Goal: Obtain resource: Download file/media

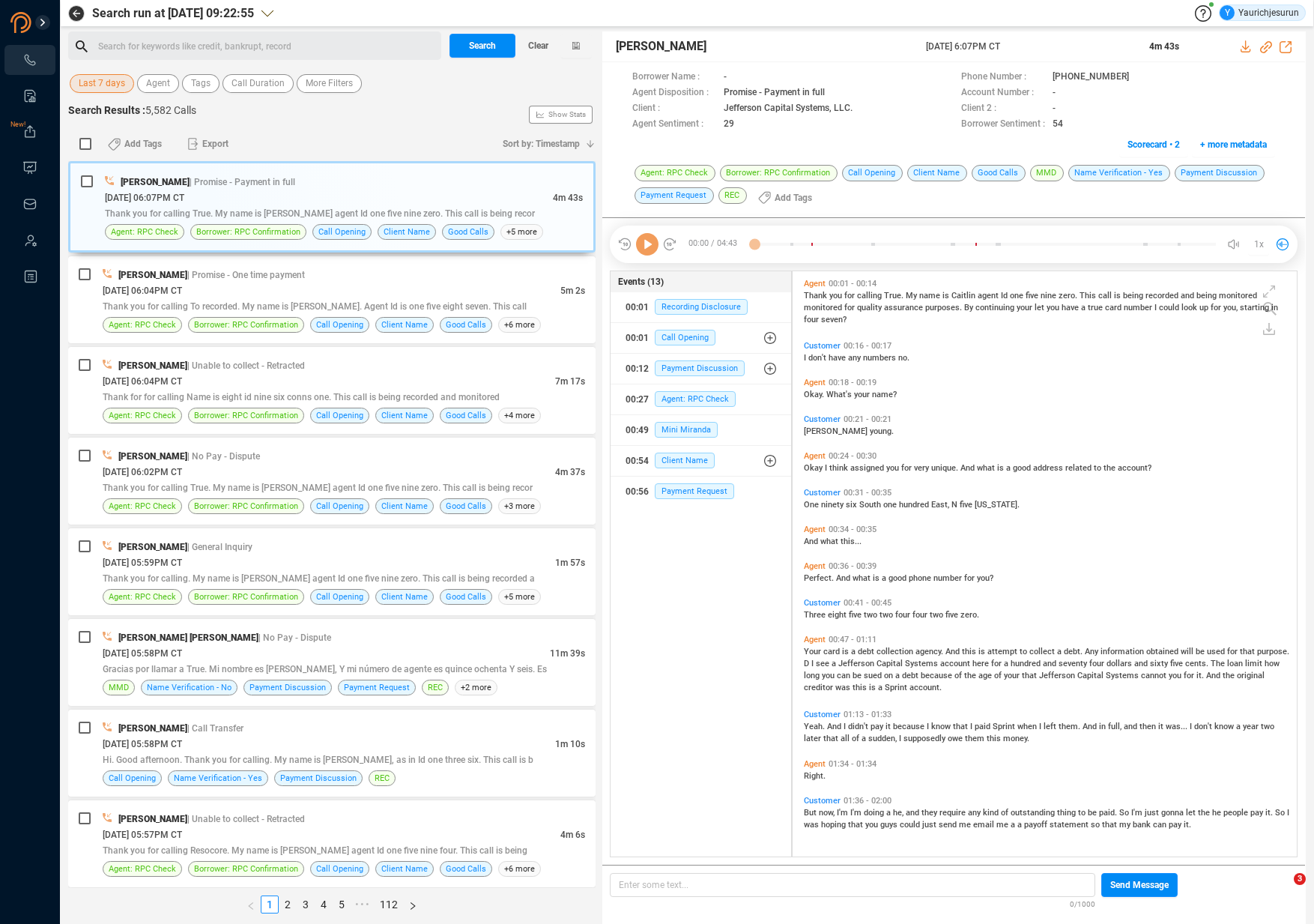
scroll to position [582, 497]
click at [94, 85] on span "Last 7 days" at bounding box center [101, 83] width 46 height 19
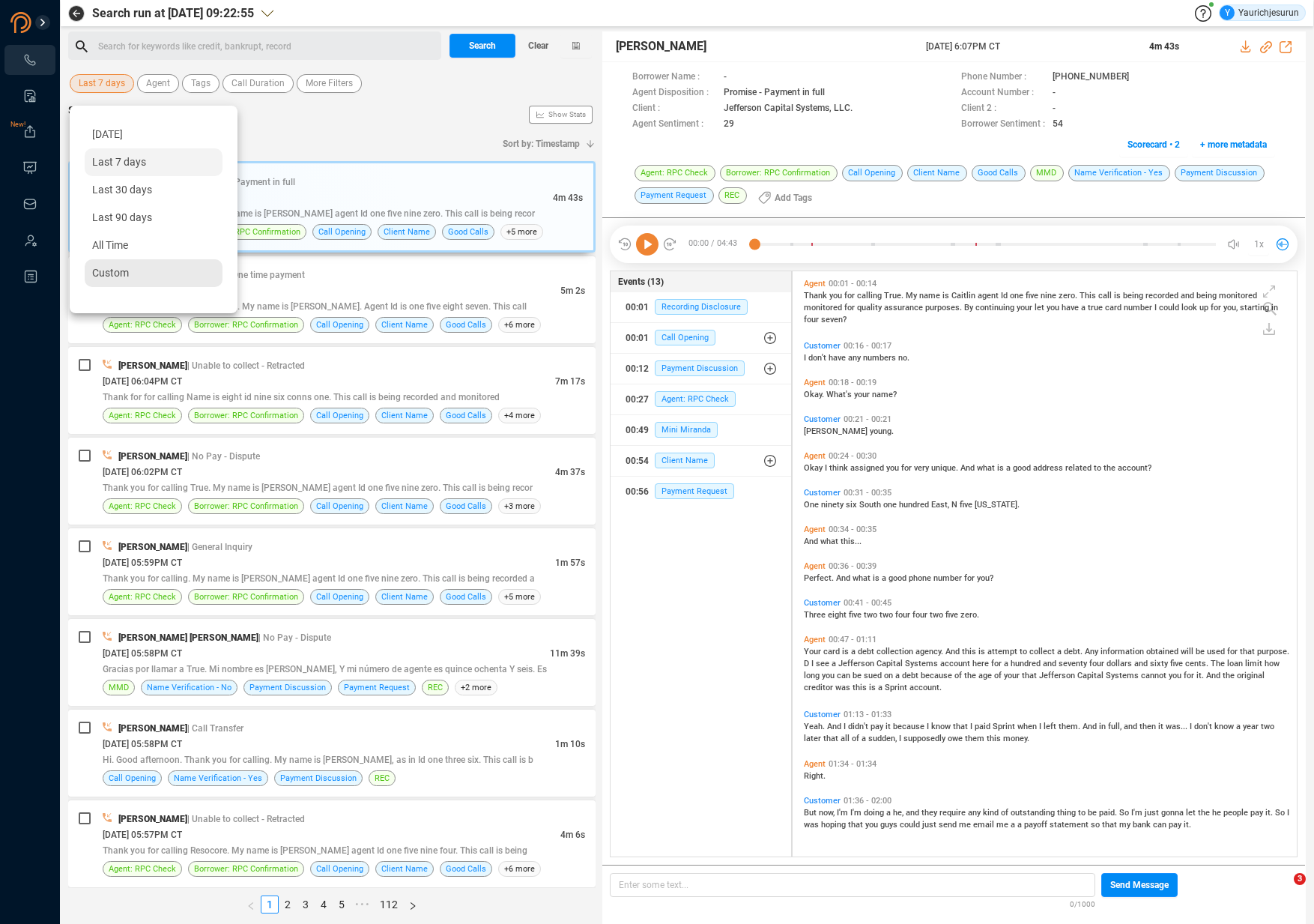
click at [102, 273] on span "Custom" at bounding box center [110, 272] width 36 height 12
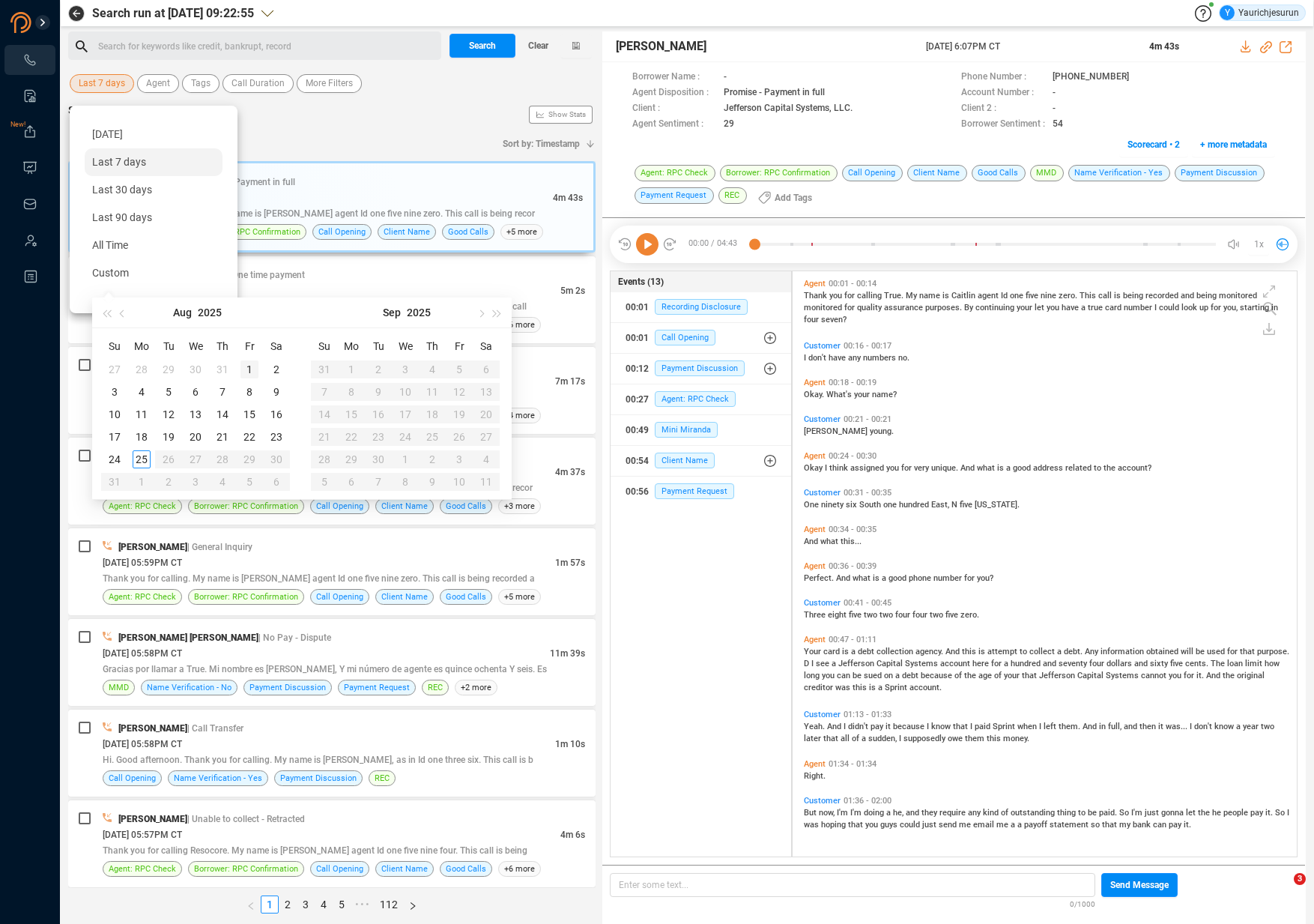
type input "[DATE]"
click at [248, 367] on div "1" at bounding box center [249, 369] width 18 height 18
type input "[DATE]"
click at [139, 458] on div "25" at bounding box center [141, 460] width 18 height 18
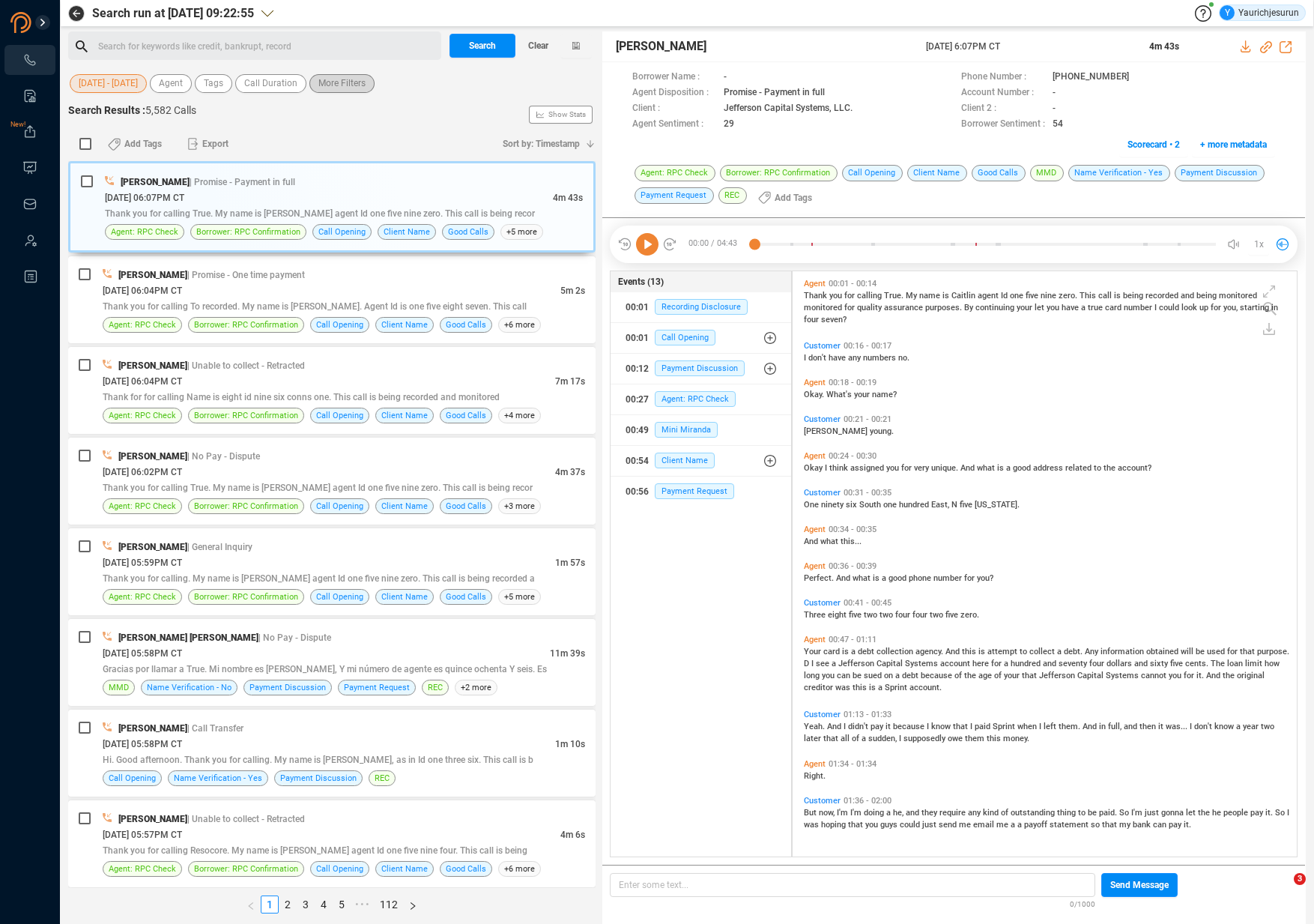
click at [347, 78] on span "More Filters" at bounding box center [342, 83] width 47 height 19
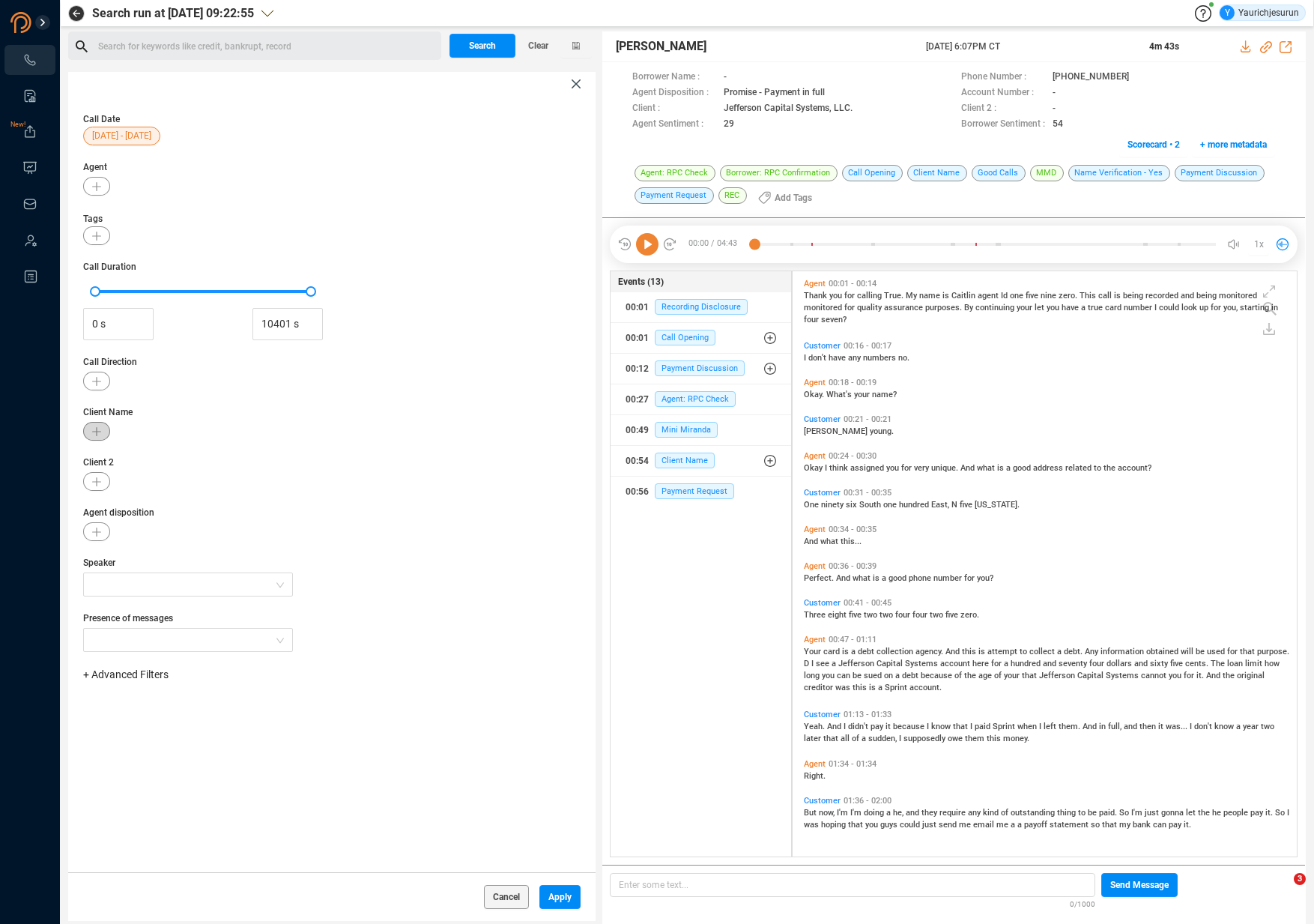
click at [93, 434] on icon "button" at bounding box center [96, 431] width 9 height 9
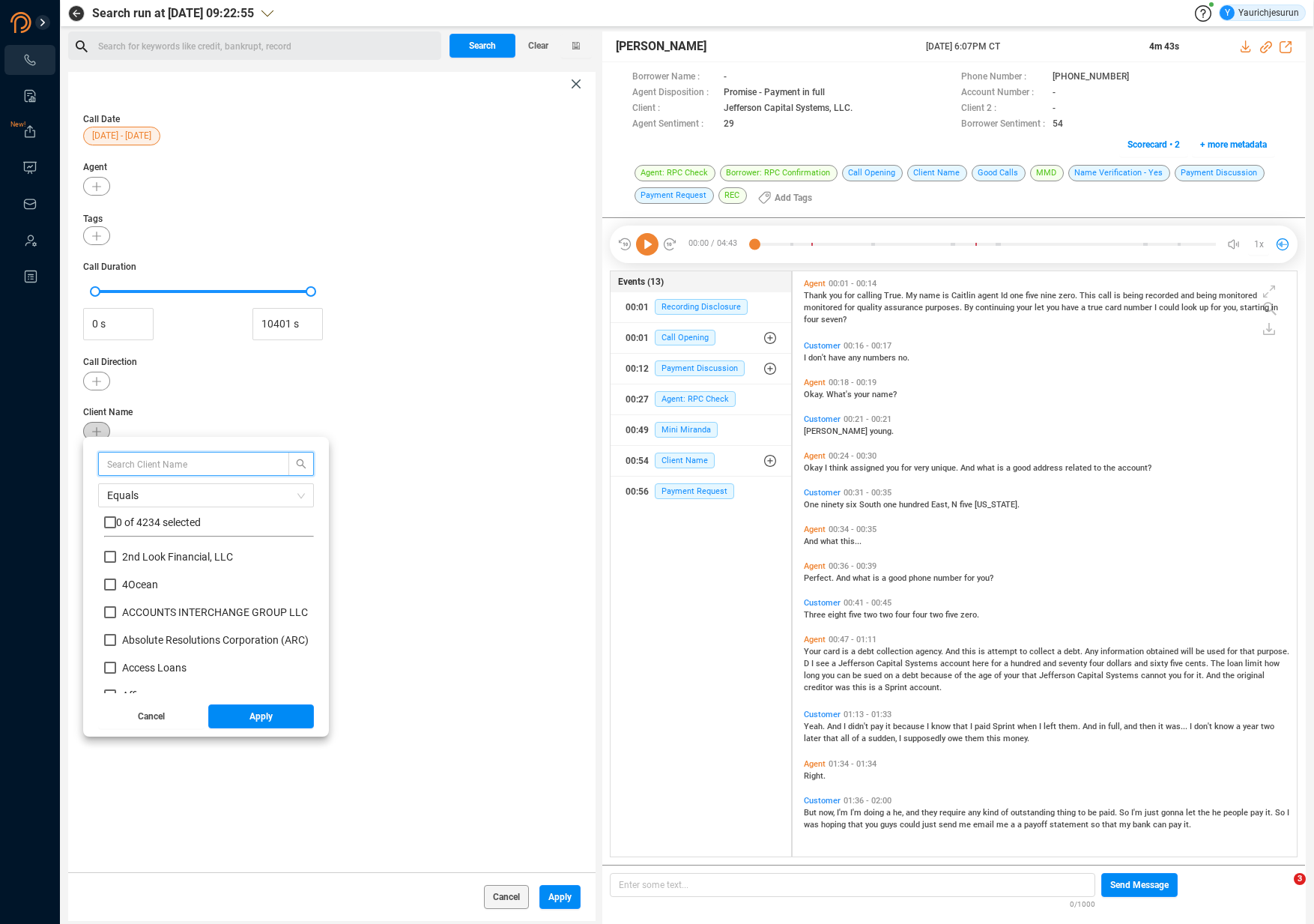
scroll to position [140, 202]
click at [158, 711] on span "Cancel" at bounding box center [152, 716] width 27 height 24
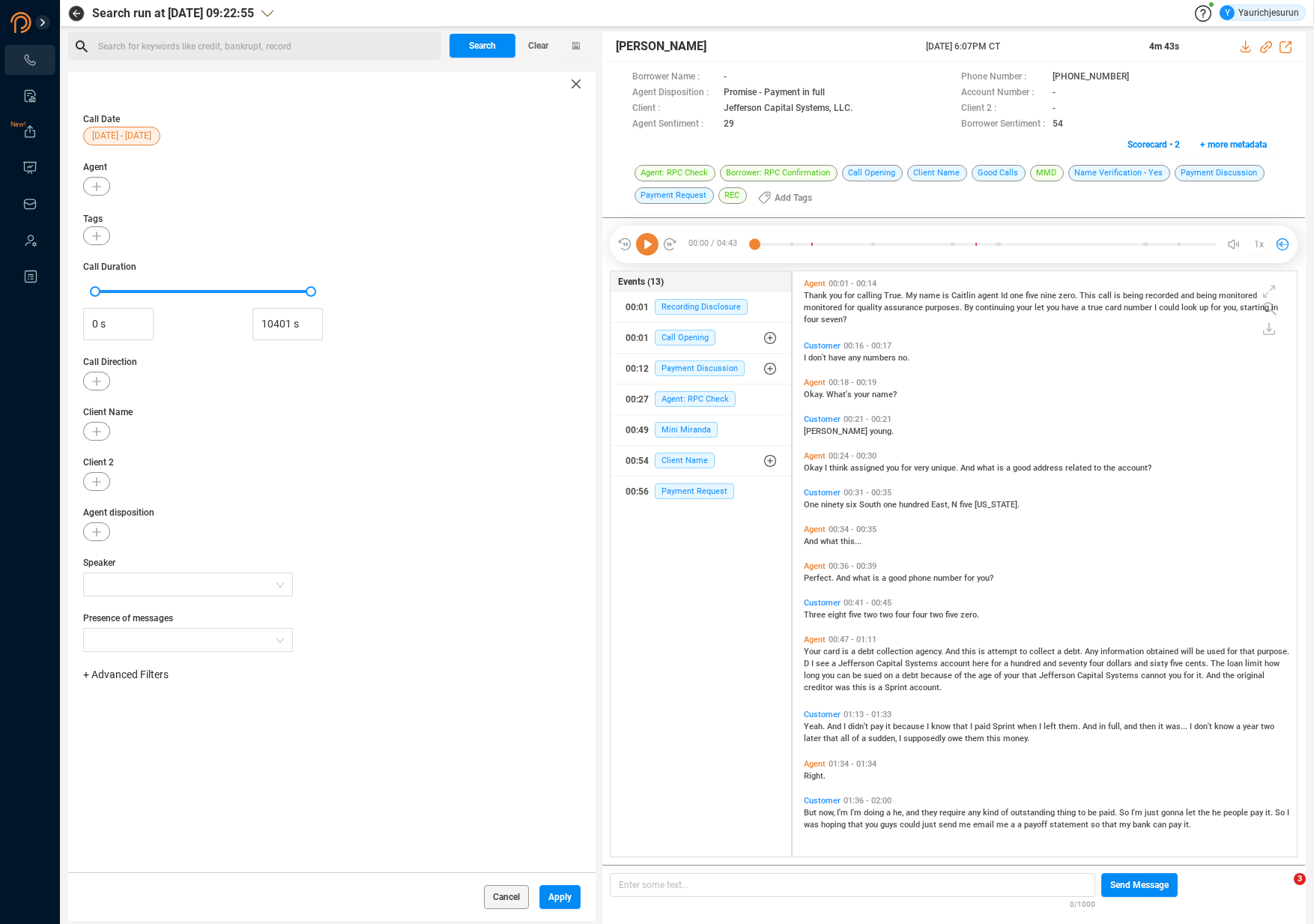
click at [122, 673] on span "+ Advanced Filters" at bounding box center [125, 674] width 85 height 12
click at [122, 794] on span "Phone Number" at bounding box center [132, 800] width 70 height 12
click at [237, 730] on div "Enter a comma separated list ﻿" at bounding box center [233, 721] width 285 height 32
click at [552, 902] on span "Apply" at bounding box center [560, 897] width 24 height 24
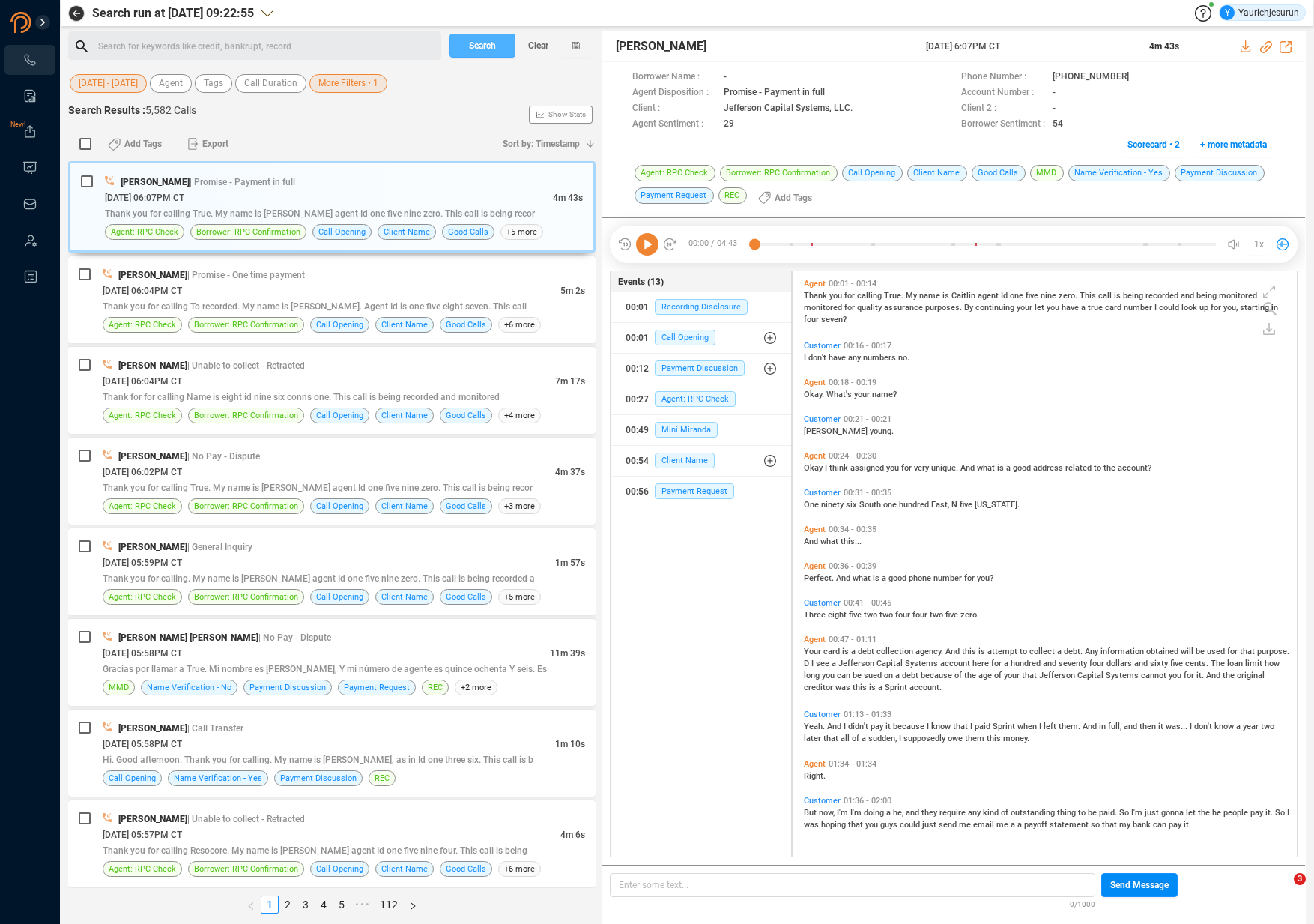
click at [491, 52] on span "Search" at bounding box center [483, 45] width 27 height 24
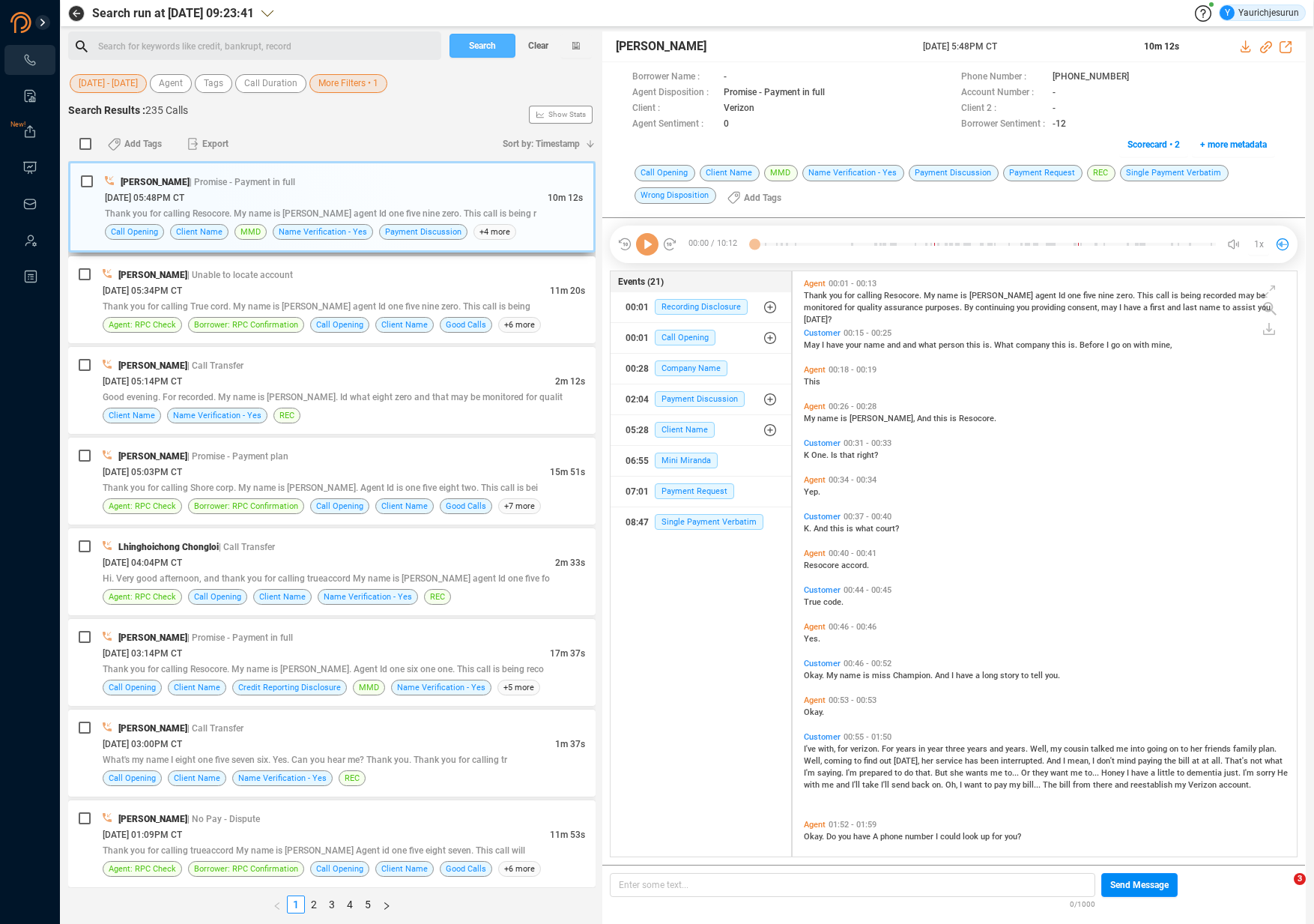
scroll to position [582, 497]
click at [319, 84] on span "More Filters • 1" at bounding box center [348, 83] width 60 height 19
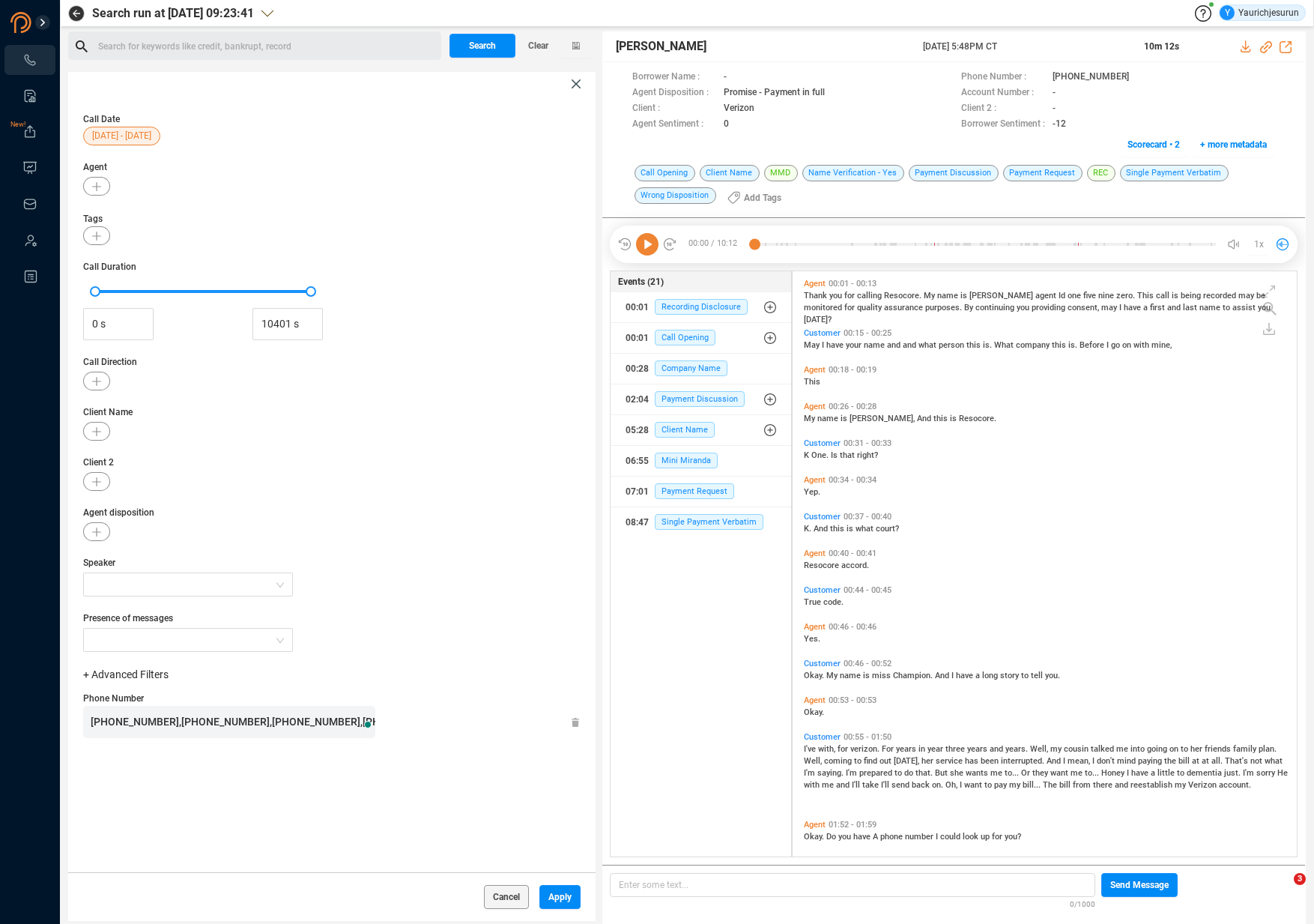
click at [148, 719] on span "[PHONE_NUMBER],[PHONE_NUMBER],[PHONE_NUMBER],[PHONE_NUMBER],[PHONE_NUMBER],[PHO…" at bounding box center [453, 721] width 723 height 12
click at [147, 719] on span "[PHONE_NUMBER],[PHONE_NUMBER],[PHONE_NUMBER],[PHONE_NUMBER],[PHONE_NUMBER],[PHO…" at bounding box center [453, 721] width 723 height 12
click at [146, 719] on span "[PHONE_NUMBER],[PHONE_NUMBER],[PHONE_NUMBER],[PHONE_NUMBER],[PHONE_NUMBER],[PHO…" at bounding box center [453, 721] width 723 height 12
click at [164, 724] on span "[PHONE_NUMBER],[PHONE_NUMBER],[PHONE_NUMBER],[PHONE_NUMBER],[PHONE_NUMBER],[PHO…" at bounding box center [453, 721] width 723 height 12
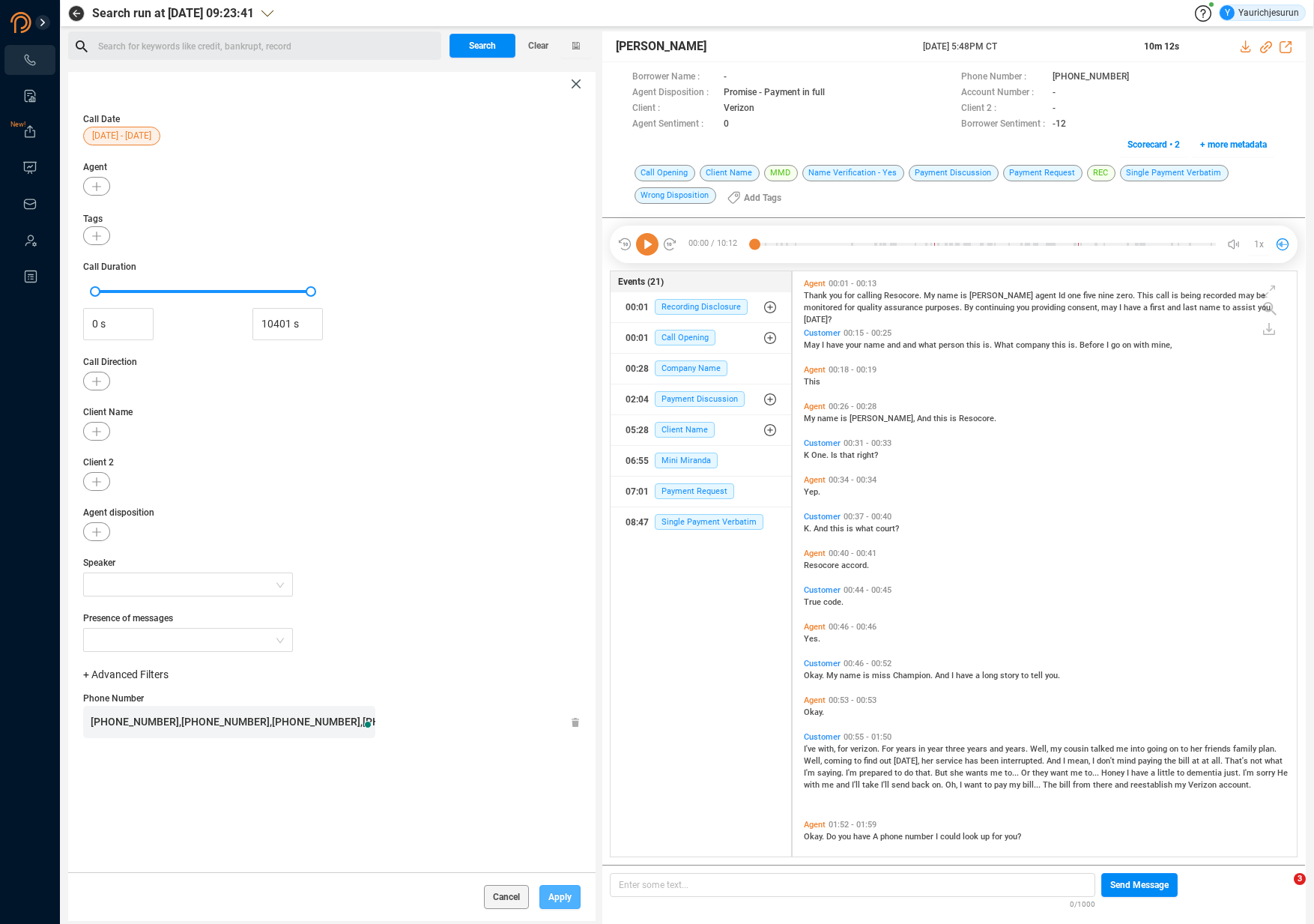
click at [560, 900] on span "Apply" at bounding box center [560, 897] width 24 height 24
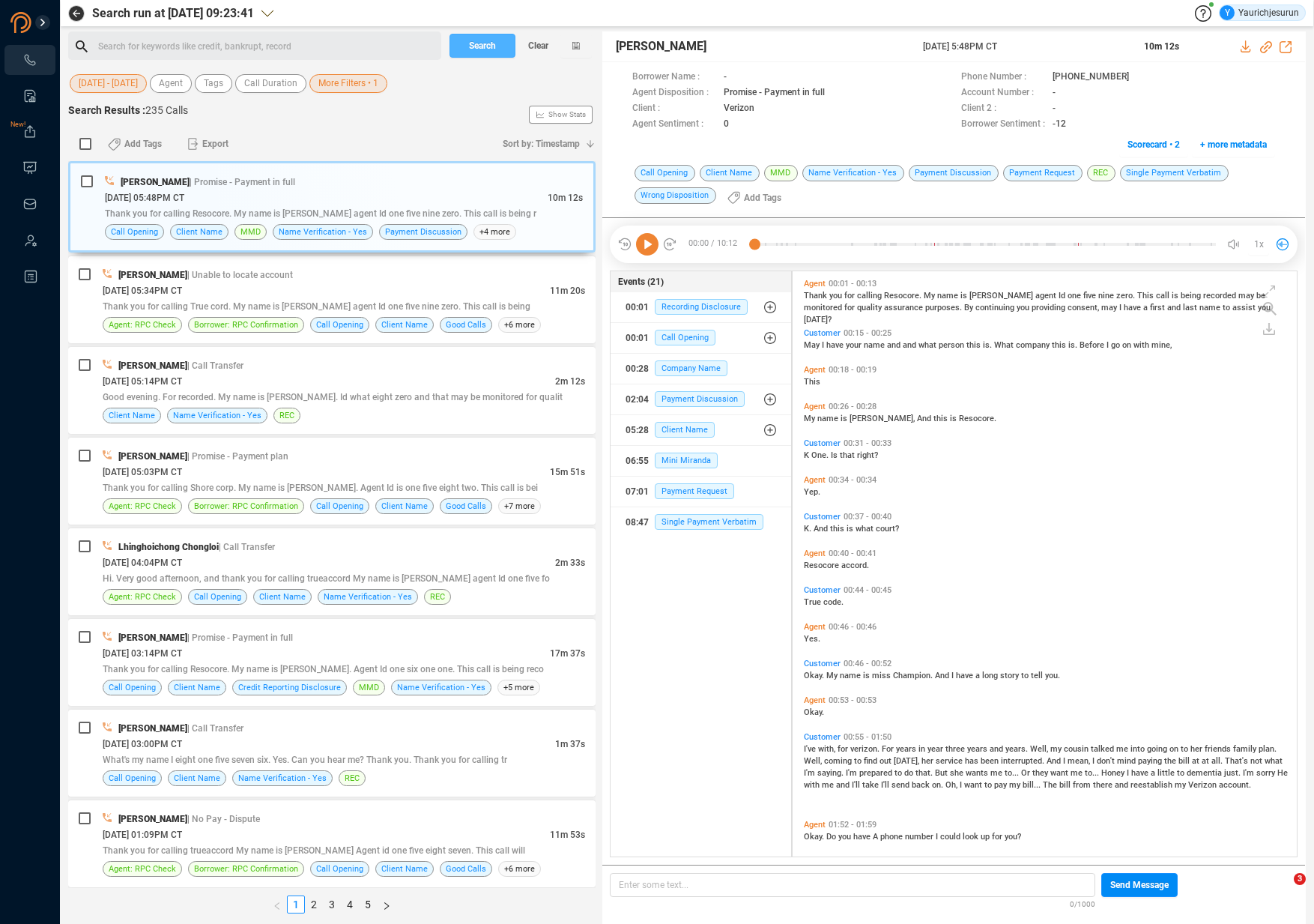
click at [479, 49] on span "Search" at bounding box center [483, 45] width 27 height 24
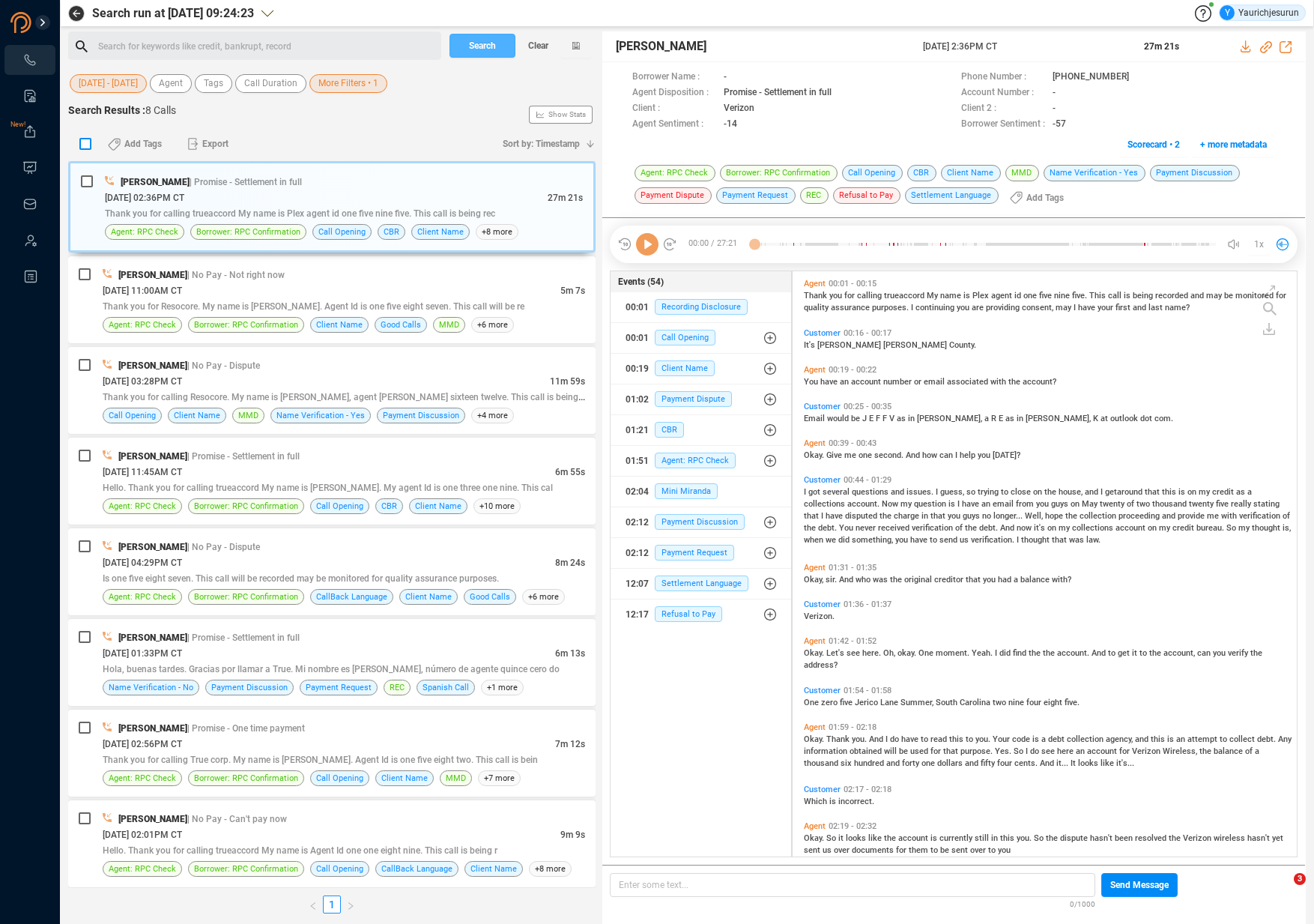
scroll to position [582, 497]
click at [84, 142] on input "checkbox" at bounding box center [85, 144] width 12 height 12
checkbox input "true"
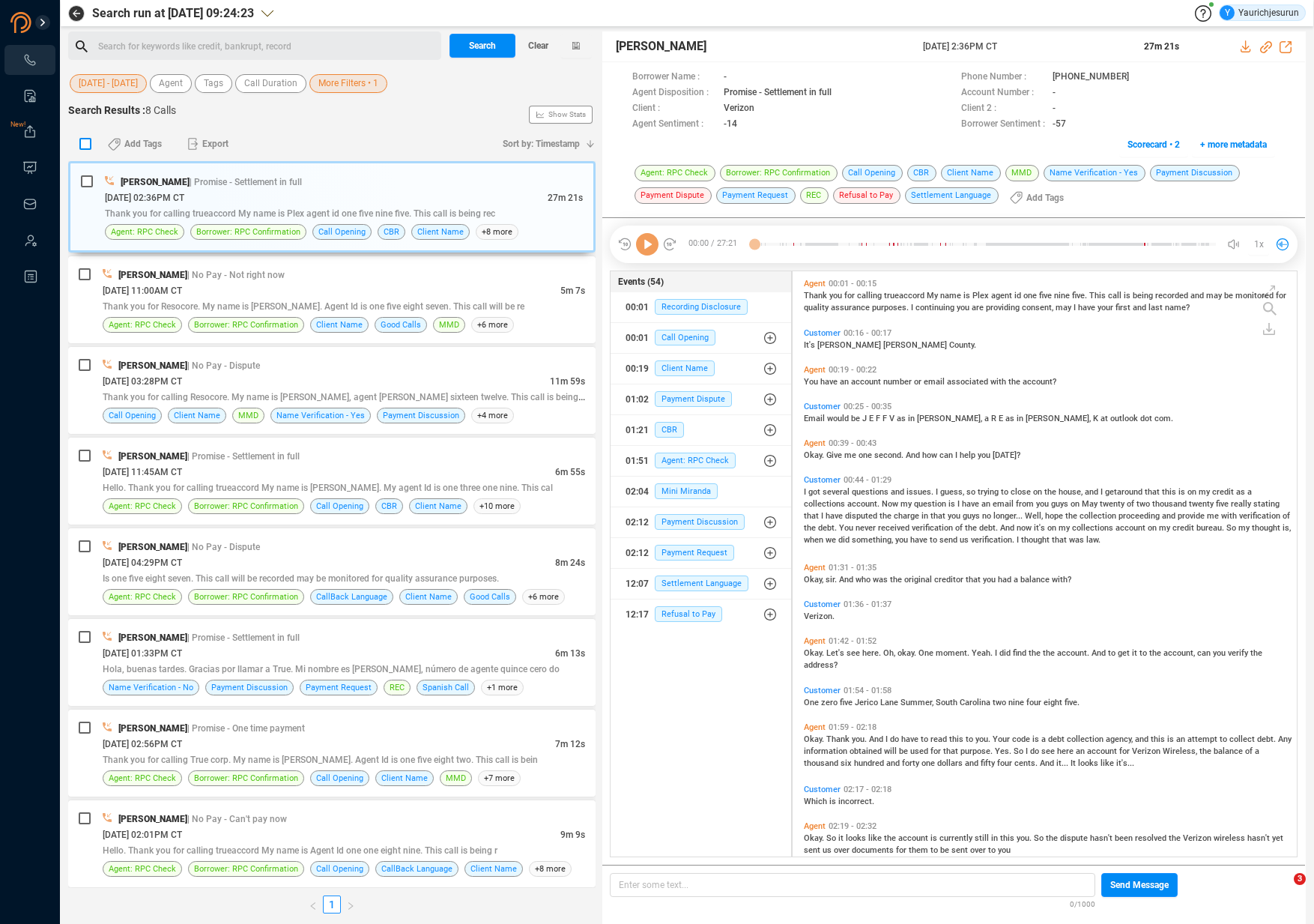
checkbox input "true"
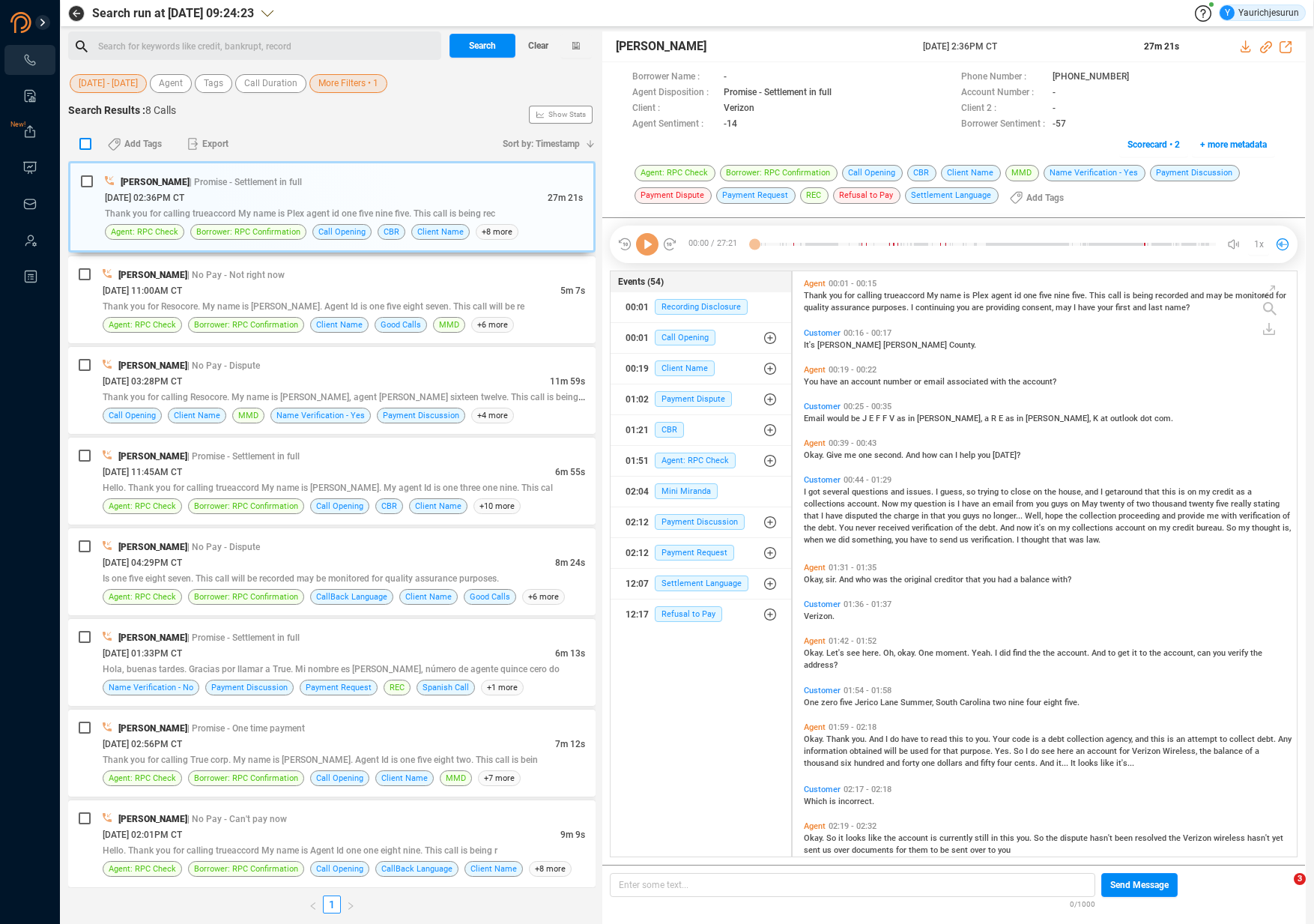
checkbox input "true"
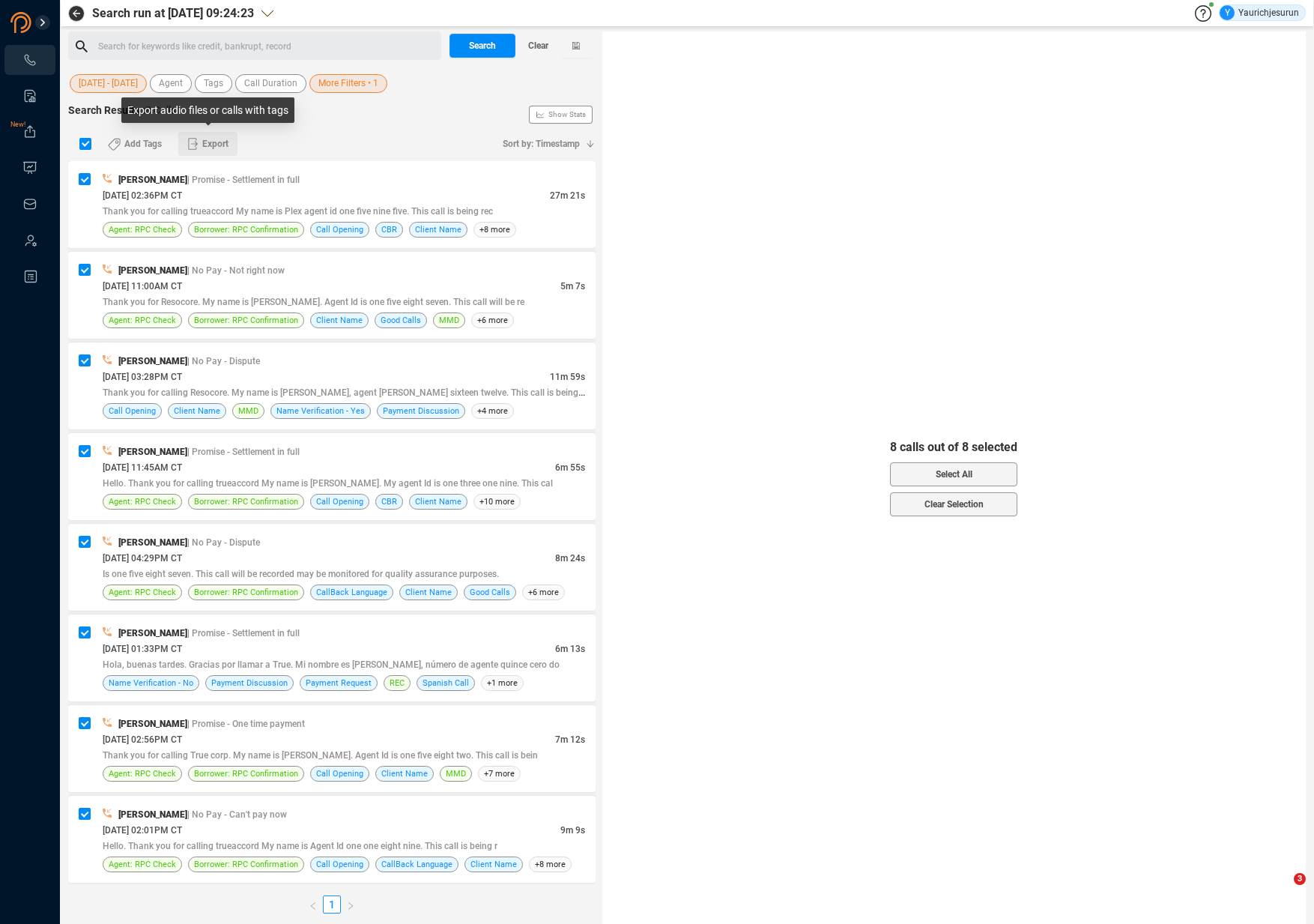
click at [219, 149] on span "Export" at bounding box center [215, 144] width 26 height 24
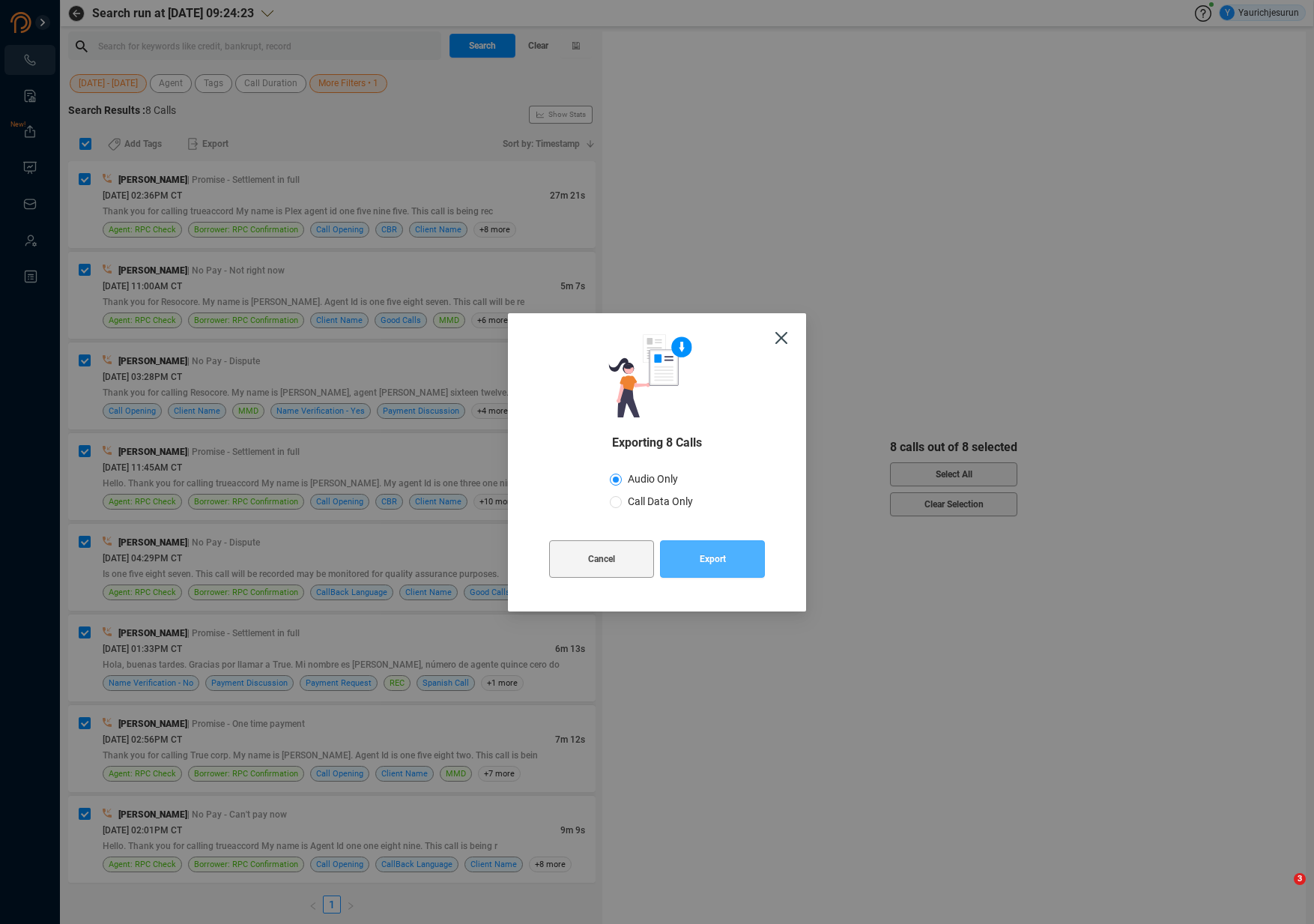
click at [700, 576] on span "Export" at bounding box center [712, 559] width 26 height 37
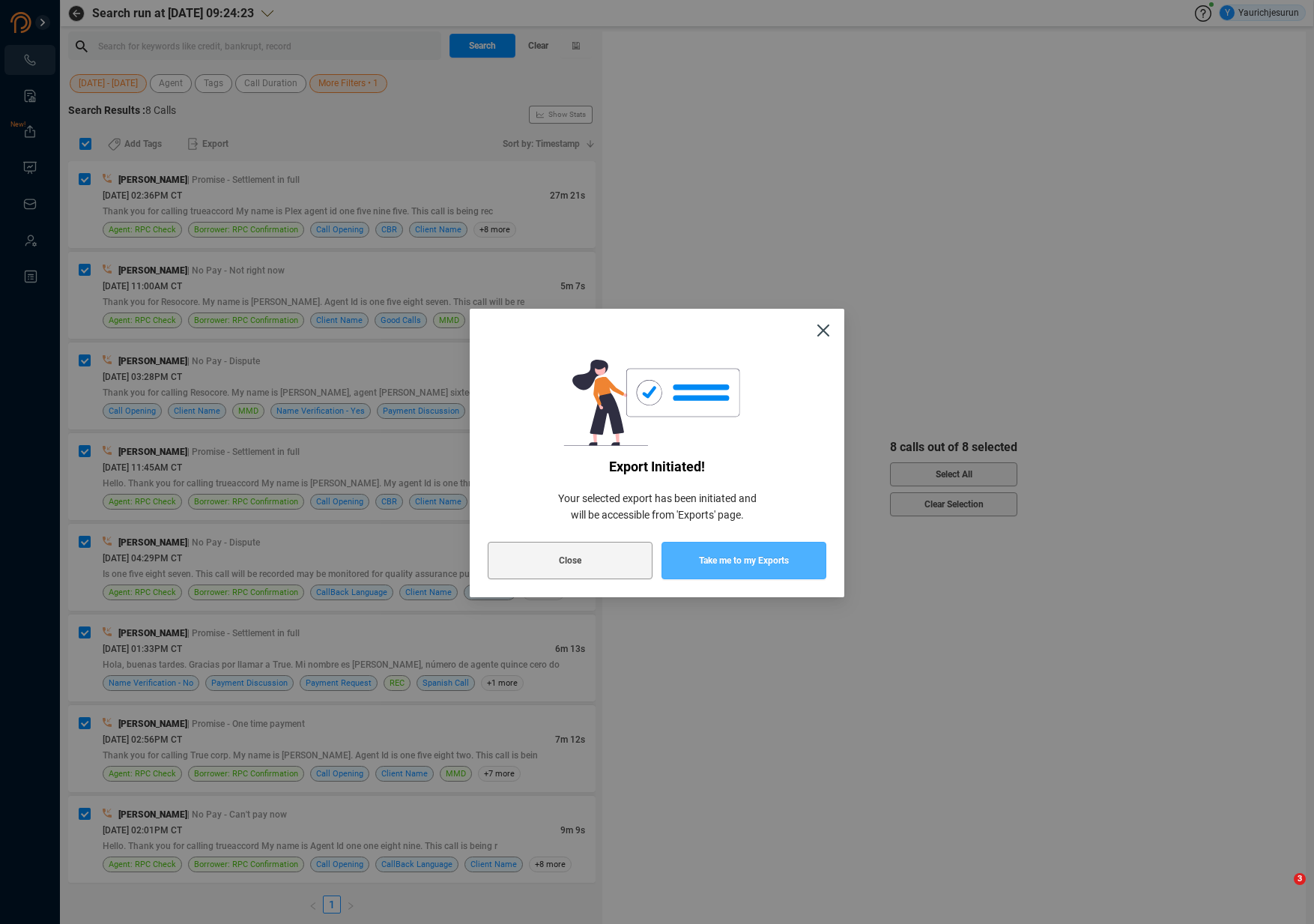
click at [699, 572] on span "Take me to my Exports" at bounding box center [744, 560] width 90 height 37
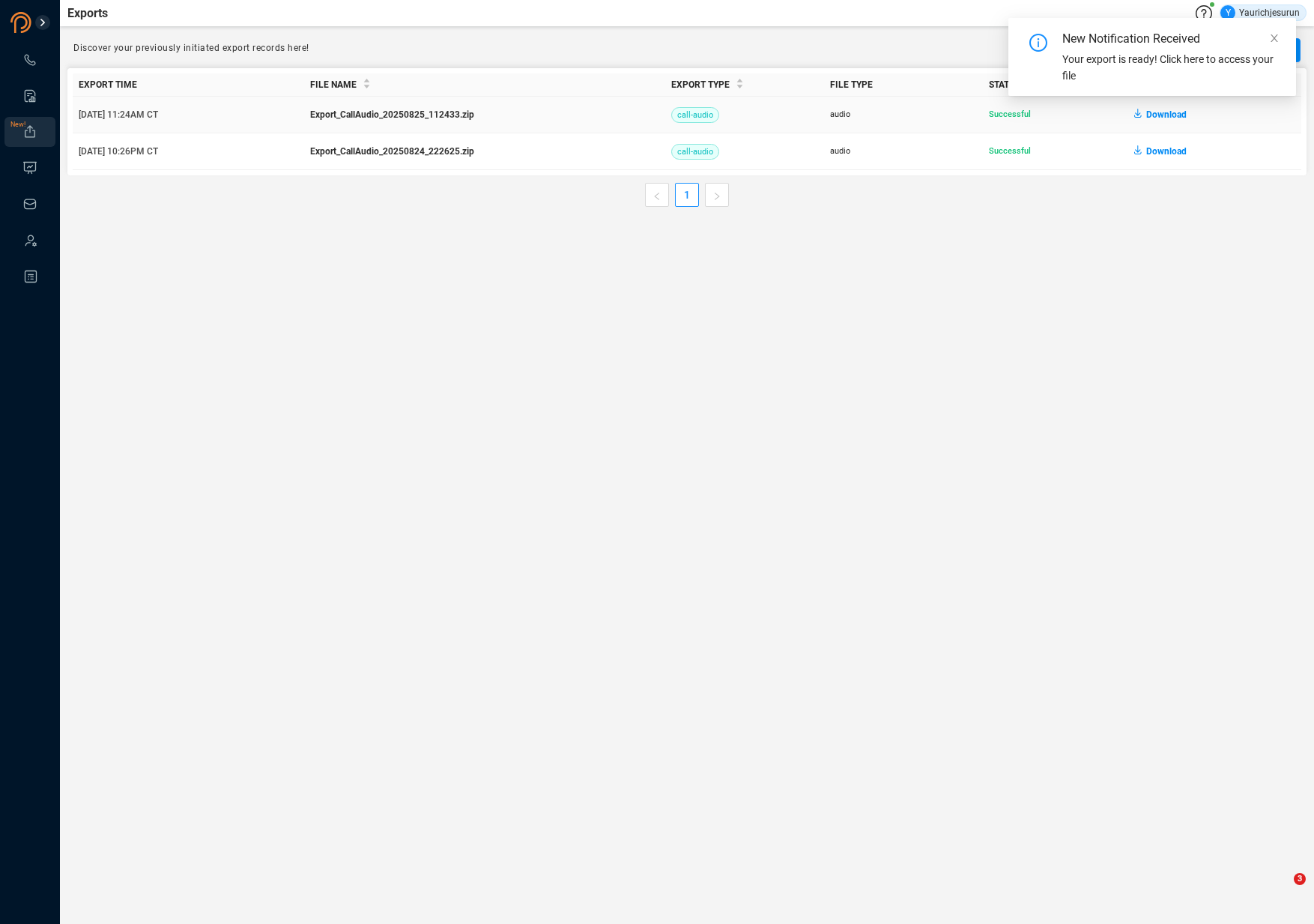
click at [1107, 122] on span "Download" at bounding box center [1166, 115] width 40 height 24
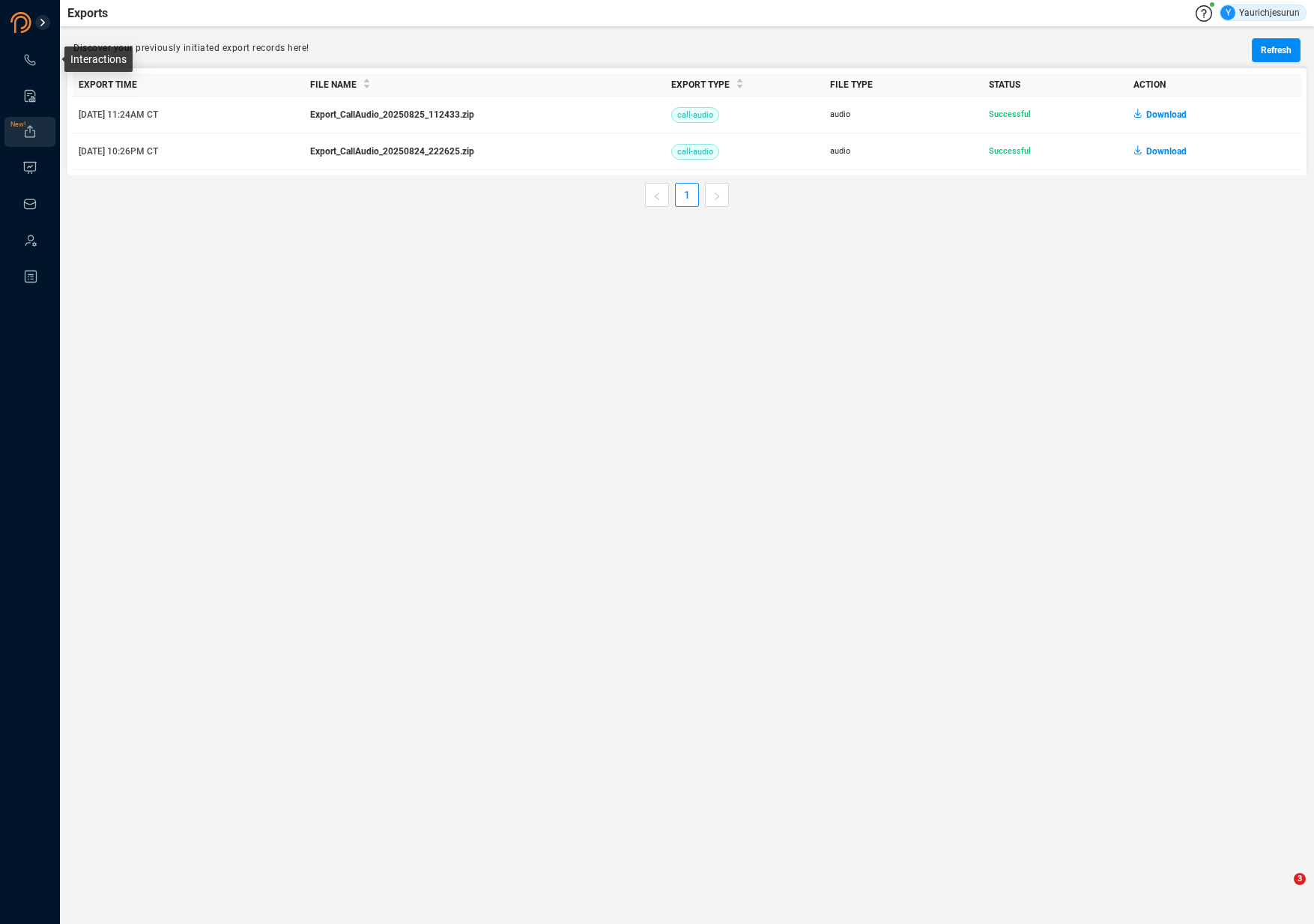
click at [29, 58] on icon at bounding box center [29, 60] width 15 height 15
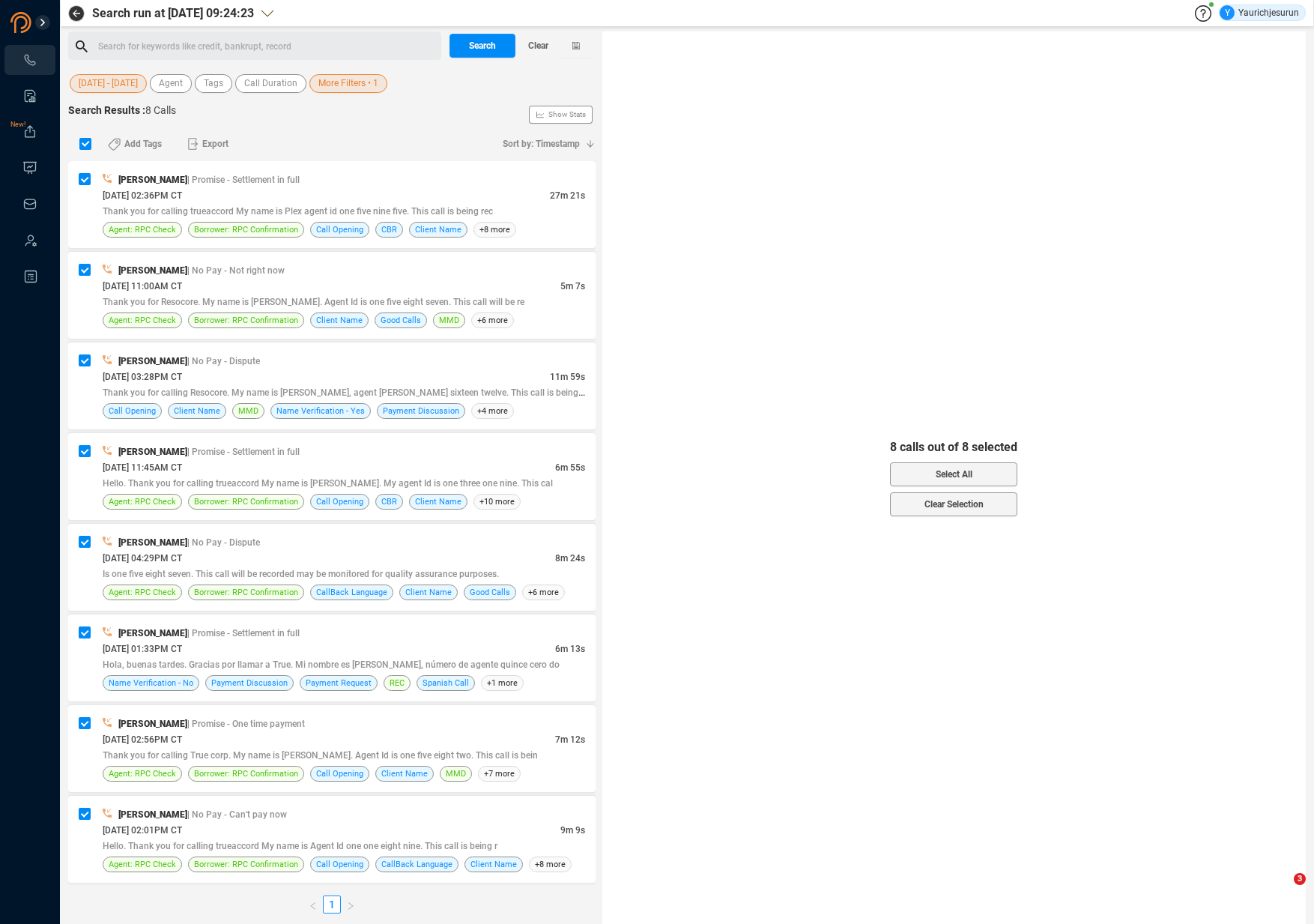
click at [338, 94] on div "[DATE] - [DATE] Agent Tags Call Duration More Filters • 1" at bounding box center [332, 83] width 527 height 24
click at [333, 84] on span "More Filters • 1" at bounding box center [348, 83] width 60 height 19
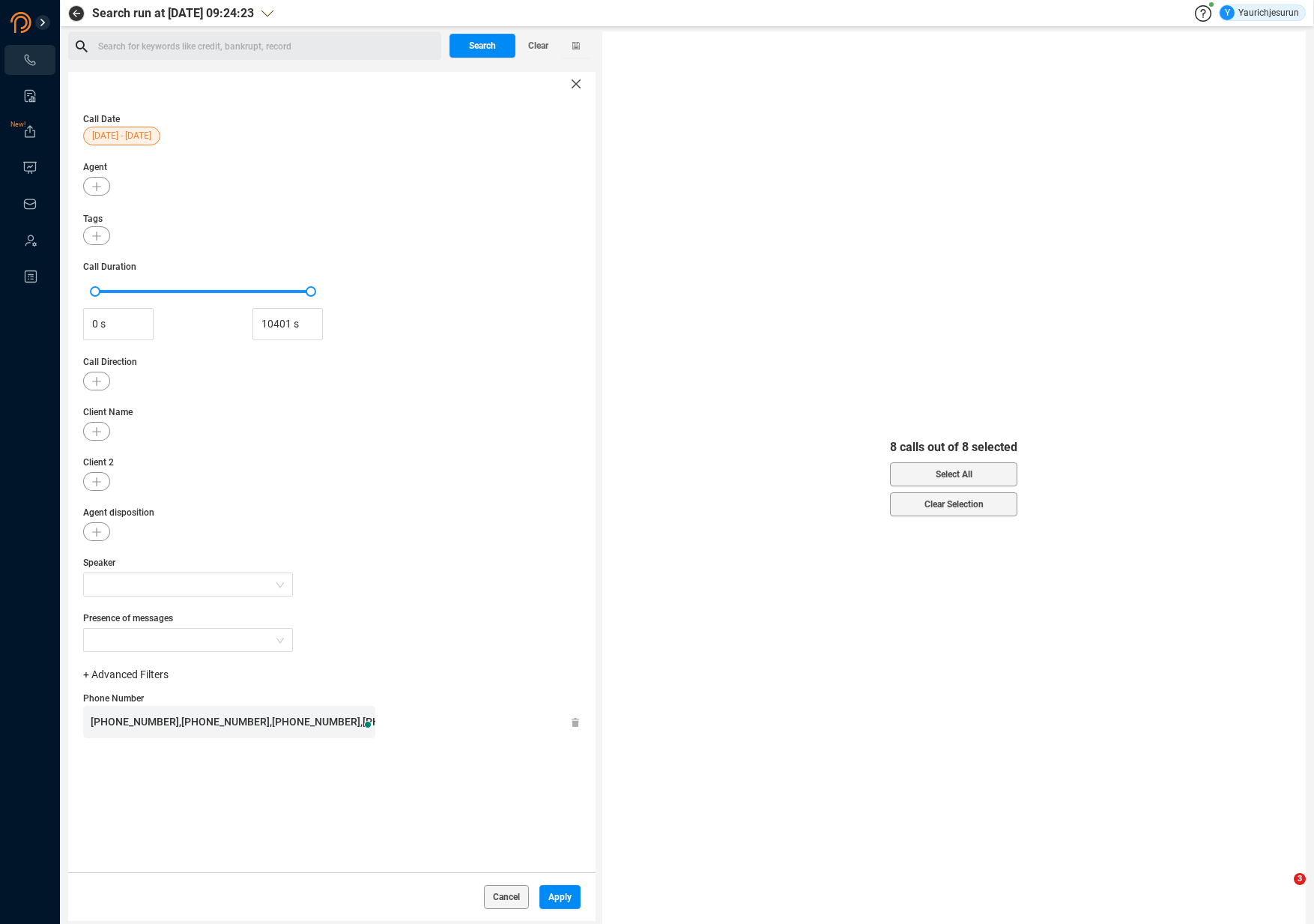
click at [129, 715] on span "[PHONE_NUMBER],[PHONE_NUMBER],[PHONE_NUMBER],[PHONE_NUMBER],[PHONE_NUMBER],[PHO…" at bounding box center [407, 721] width 632 height 12
click at [129, 714] on div "[PHONE_NUMBER],[PHONE_NUMBER],[PHONE_NUMBER],[PHONE_NUMBER],[PHONE_NUMBER],[PHO…" at bounding box center [233, 721] width 285 height 32
click at [130, 713] on div "[PHONE_NUMBER],[PHONE_NUMBER],[PHONE_NUMBER],[PHONE_NUMBER],[PHONE_NUMBER],[PHO…" at bounding box center [233, 721] width 285 height 32
click at [131, 720] on span "[PHONE_NUMBER],[PHONE_NUMBER],[PHONE_NUMBER],[PHONE_NUMBER],[PHONE_NUMBER],[PHO…" at bounding box center [407, 721] width 632 height 12
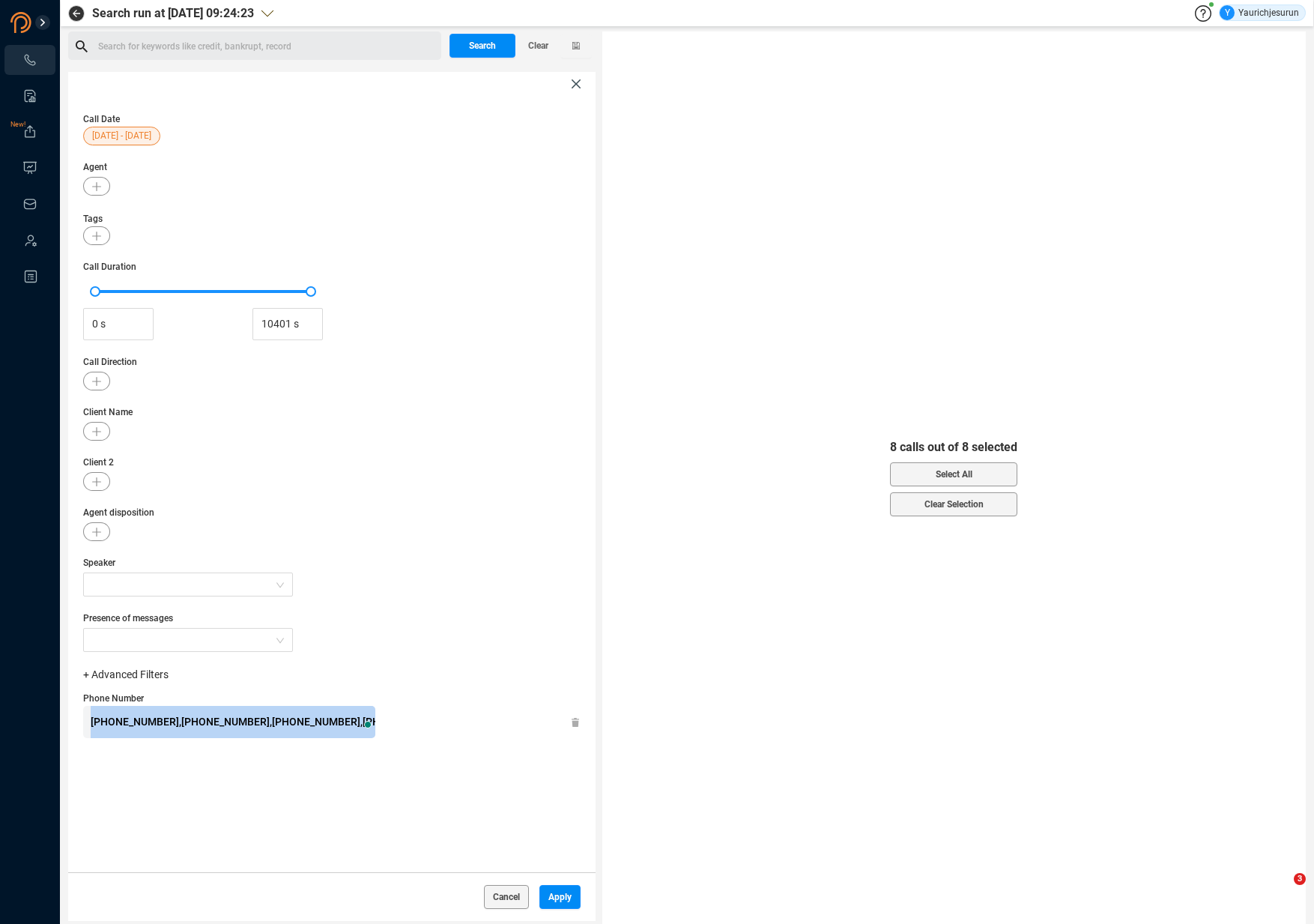
click at [131, 720] on span "[PHONE_NUMBER],[PHONE_NUMBER],[PHONE_NUMBER],[PHONE_NUMBER],[PHONE_NUMBER],[PHO…" at bounding box center [407, 721] width 632 height 12
click at [352, 632] on div "Presence of messages" at bounding box center [332, 631] width 498 height 40
click at [97, 430] on icon "button" at bounding box center [96, 431] width 9 height 9
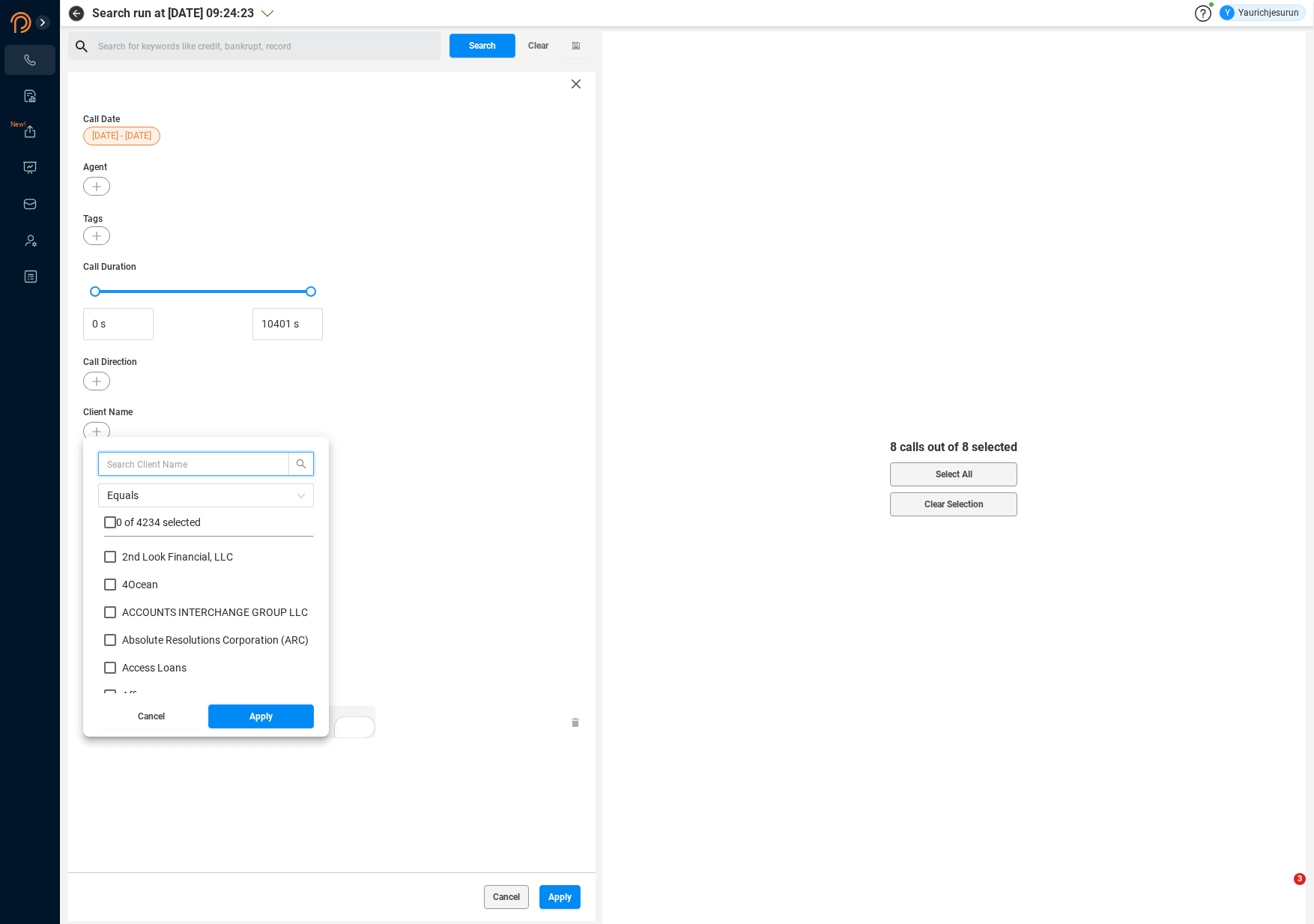
scroll to position [140, 202]
click at [113, 462] on input "text" at bounding box center [186, 463] width 159 height 17
type input "grace"
click at [168, 714] on button "Cancel" at bounding box center [151, 716] width 107 height 24
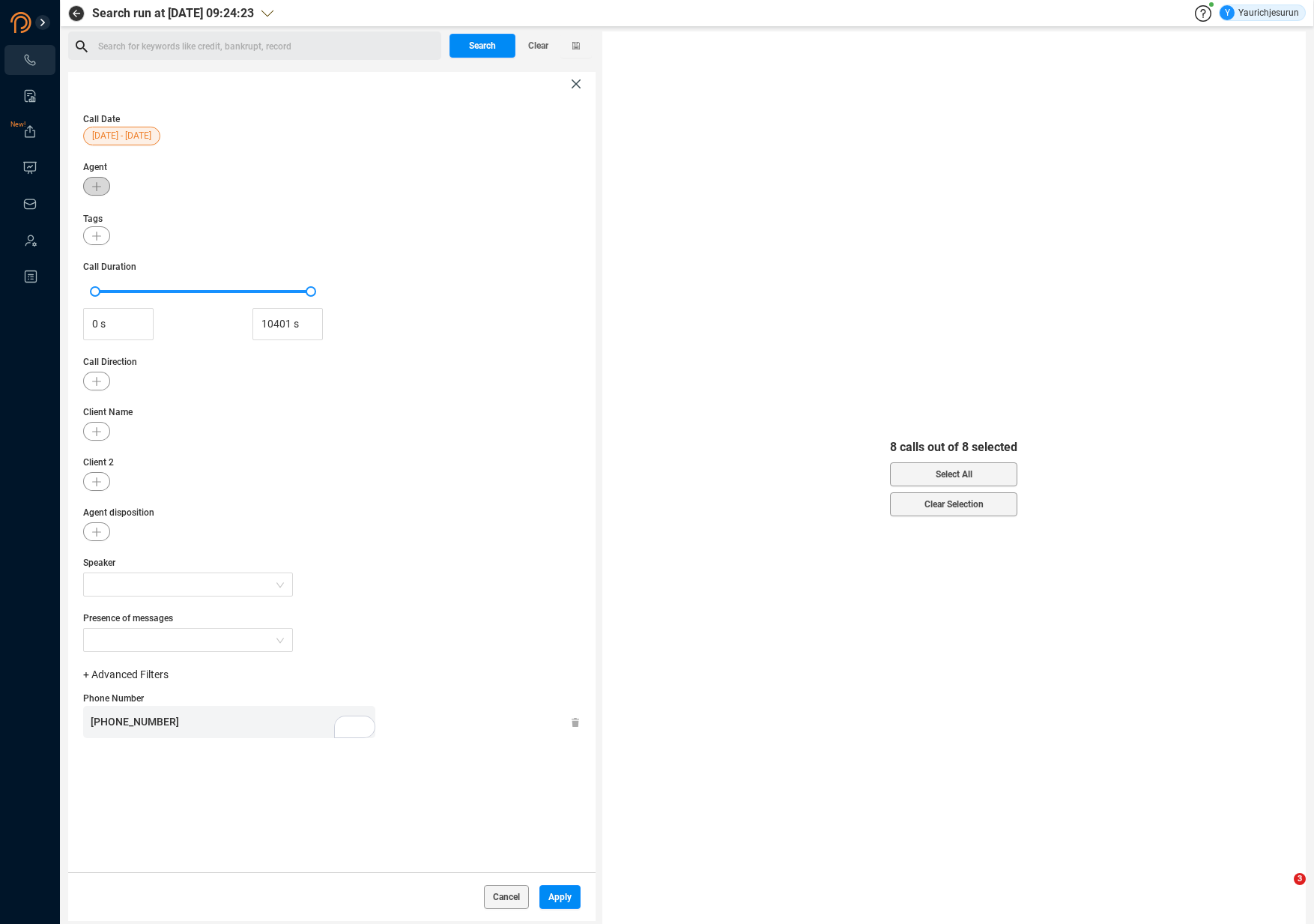
click at [96, 190] on button "button" at bounding box center [97, 185] width 27 height 19
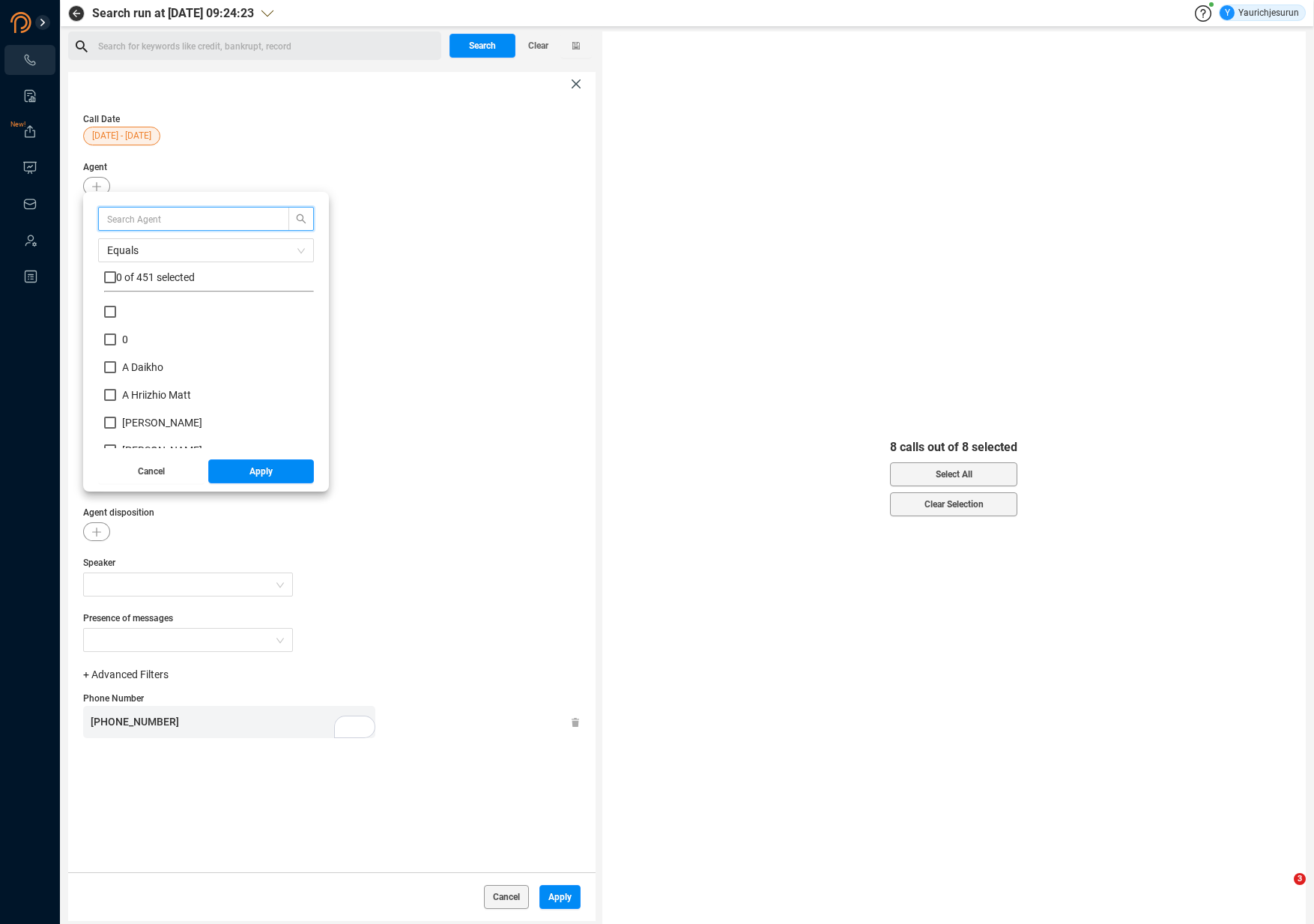
click at [113, 220] on input "text" at bounding box center [186, 219] width 159 height 17
type input "grace"
click at [105, 367] on input "[PERSON_NAME]" at bounding box center [110, 367] width 12 height 12
checkbox input "true"
click at [110, 396] on input "[PERSON_NAME]" at bounding box center [110, 395] width 12 height 12
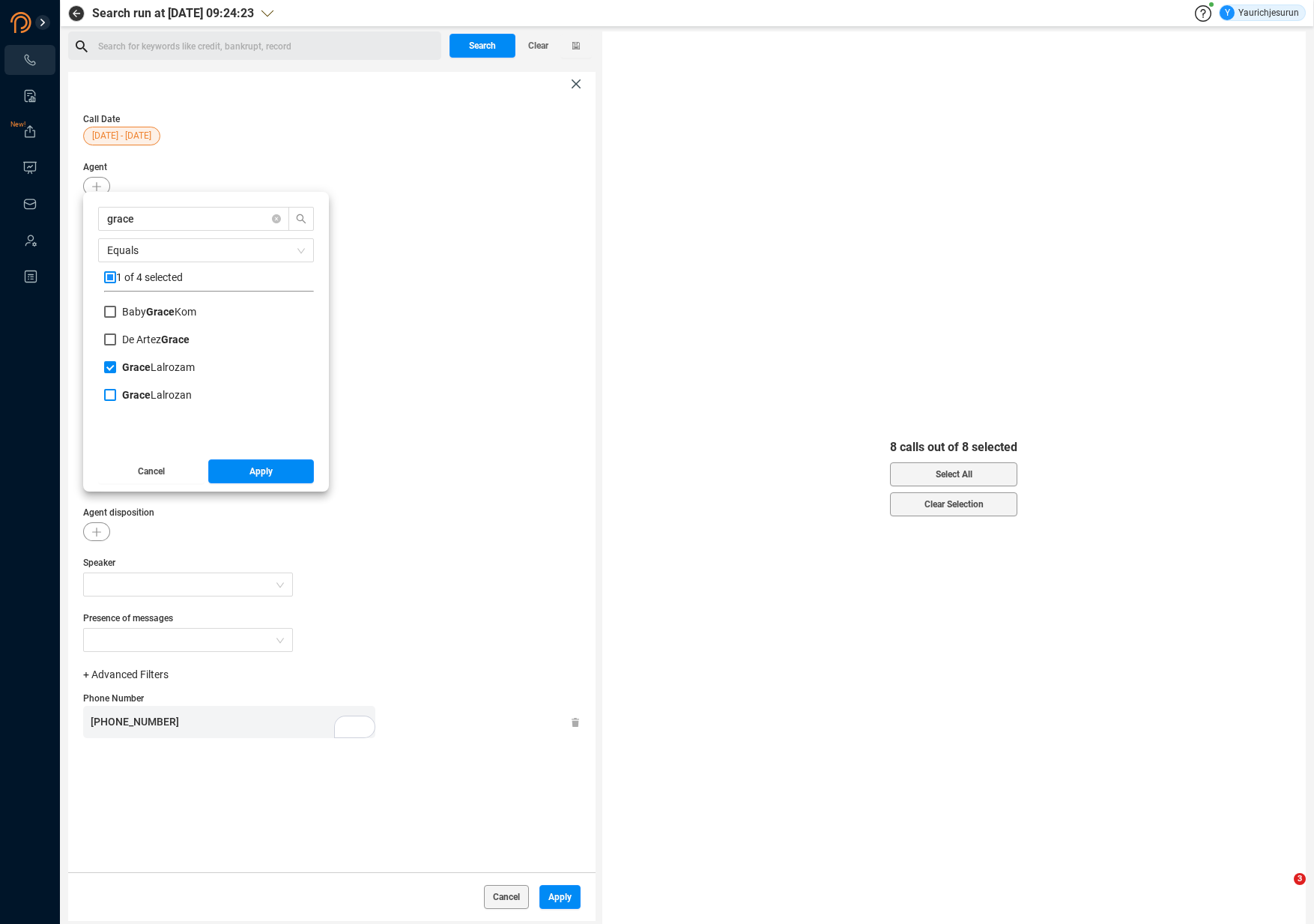
checkbox input "true"
click at [224, 467] on button "Apply" at bounding box center [262, 471] width 107 height 24
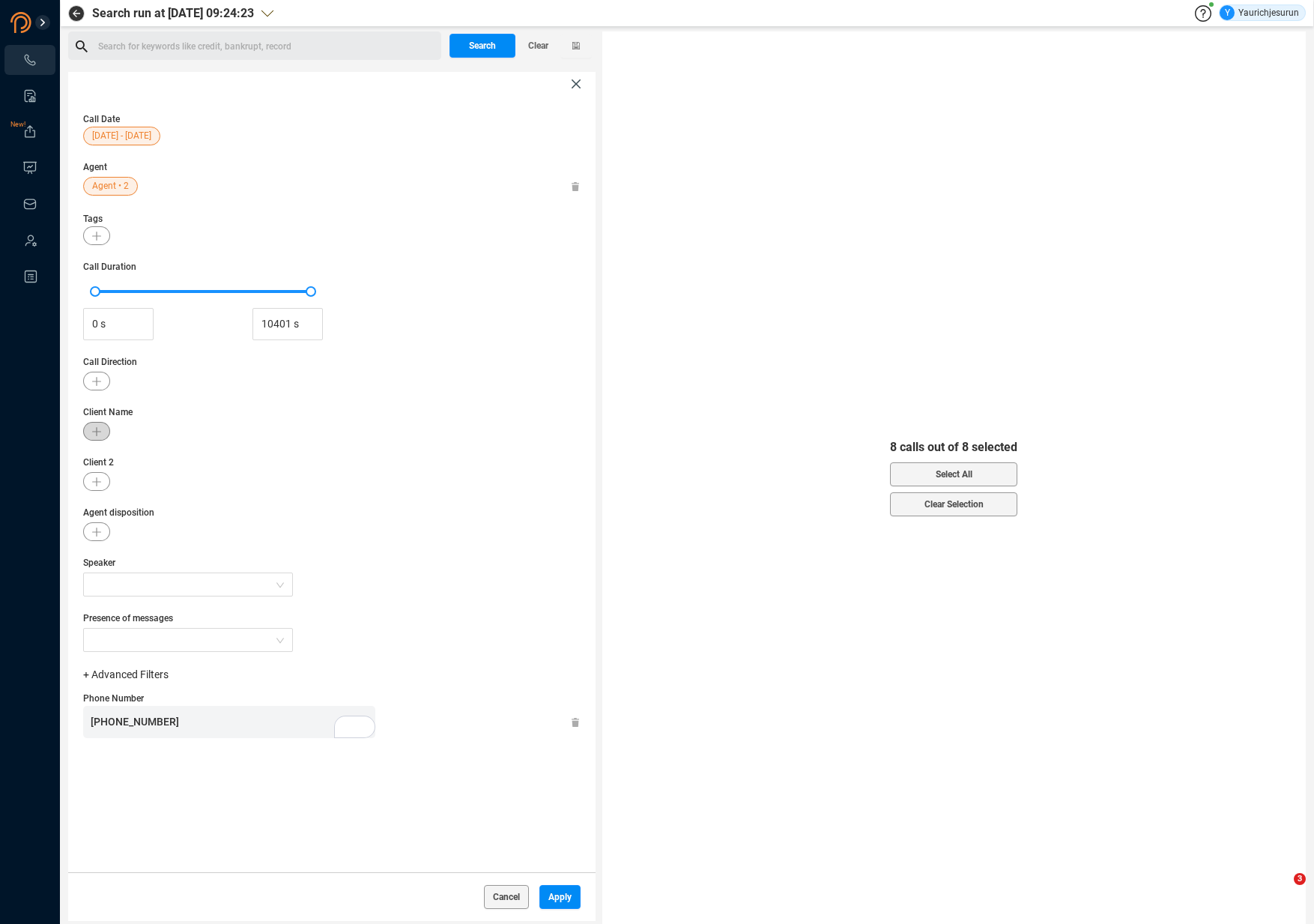
click at [97, 432] on icon "button" at bounding box center [96, 431] width 9 height 9
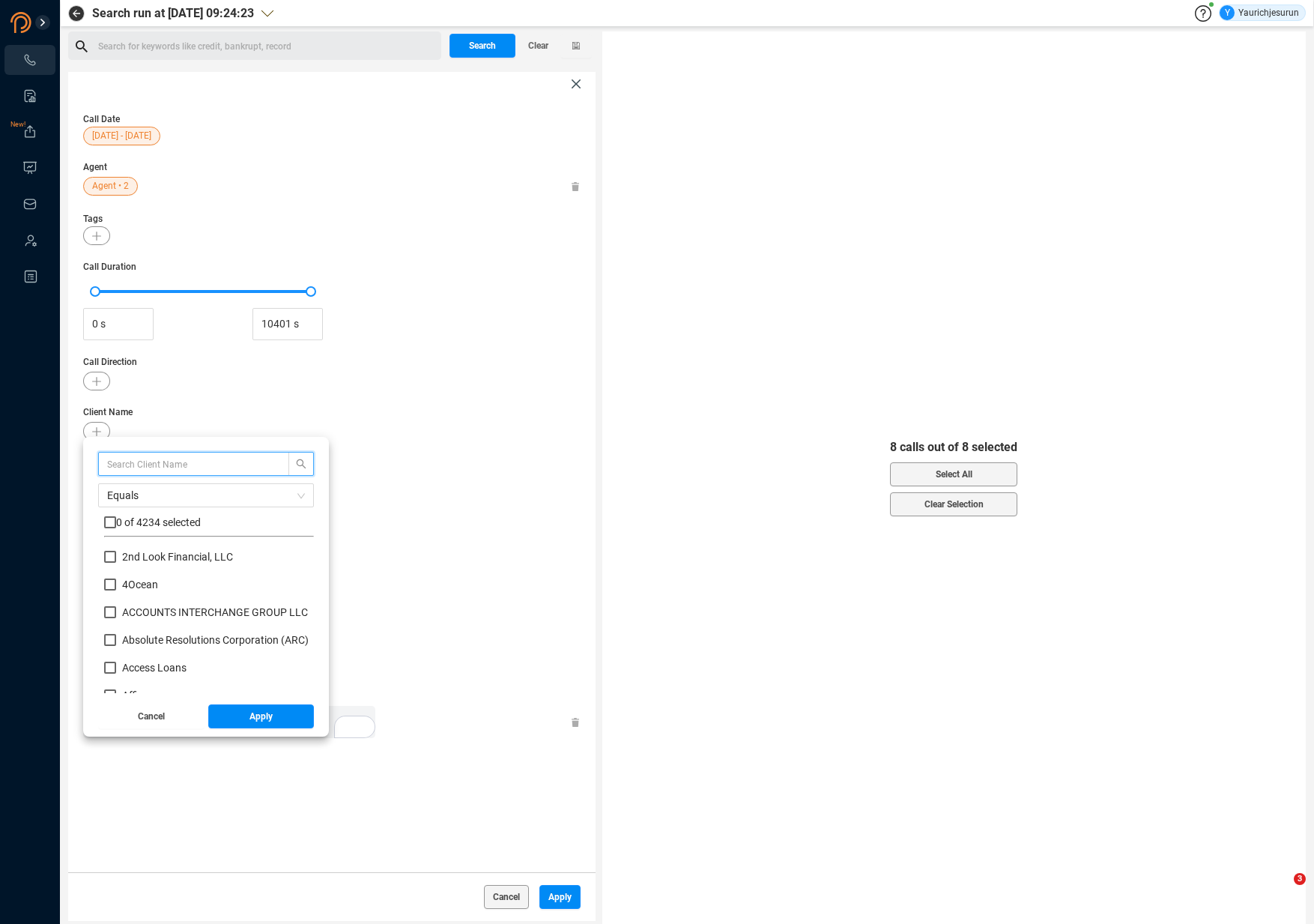
click at [151, 464] on input "text" at bounding box center [186, 463] width 159 height 17
type input "verizon"
click at [122, 581] on span "Verizon" at bounding box center [141, 584] width 49 height 12
click at [117, 581] on input "Verizon" at bounding box center [110, 584] width 12 height 12
checkbox input "true"
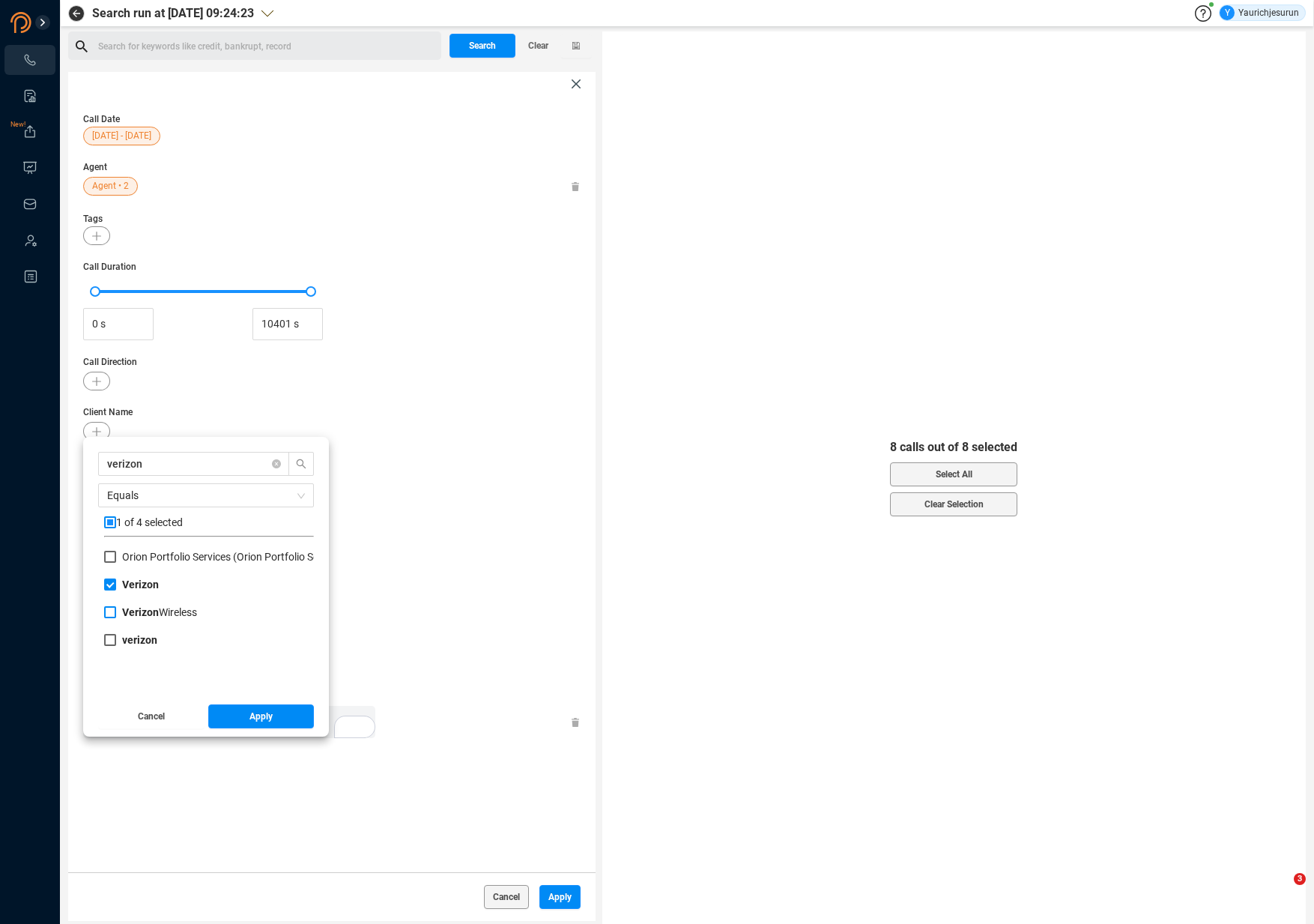
click at [119, 610] on span "Verizon Wireless" at bounding box center [160, 612] width 87 height 12
click at [117, 610] on input "Verizon Wireless" at bounding box center [110, 612] width 12 height 12
checkbox input "true"
click at [117, 643] on span "verizon" at bounding box center [140, 640] width 47 height 12
click at [117, 643] on input "verizon" at bounding box center [110, 640] width 12 height 12
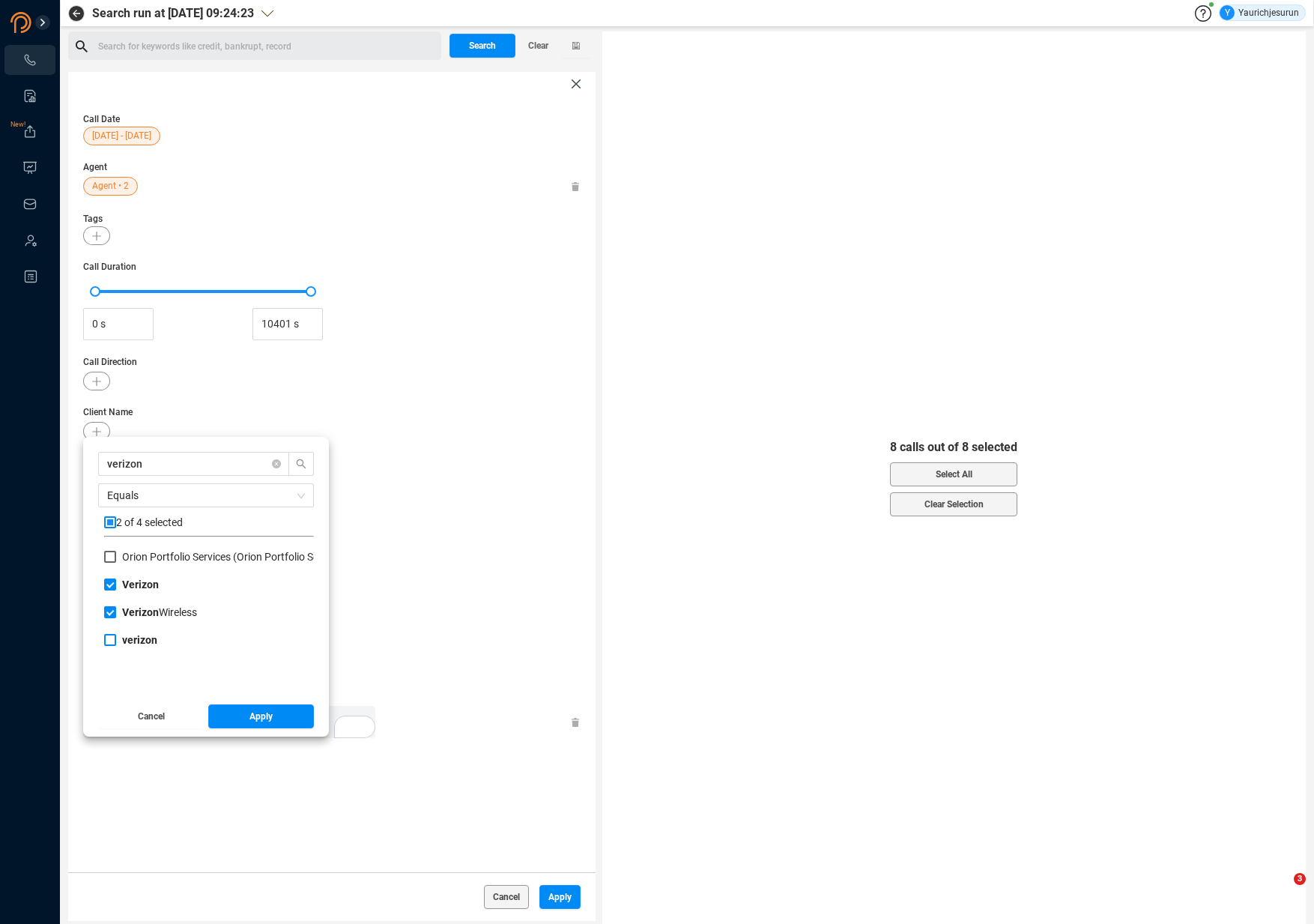
checkbox input "true"
click at [228, 711] on button "Apply" at bounding box center [262, 716] width 107 height 24
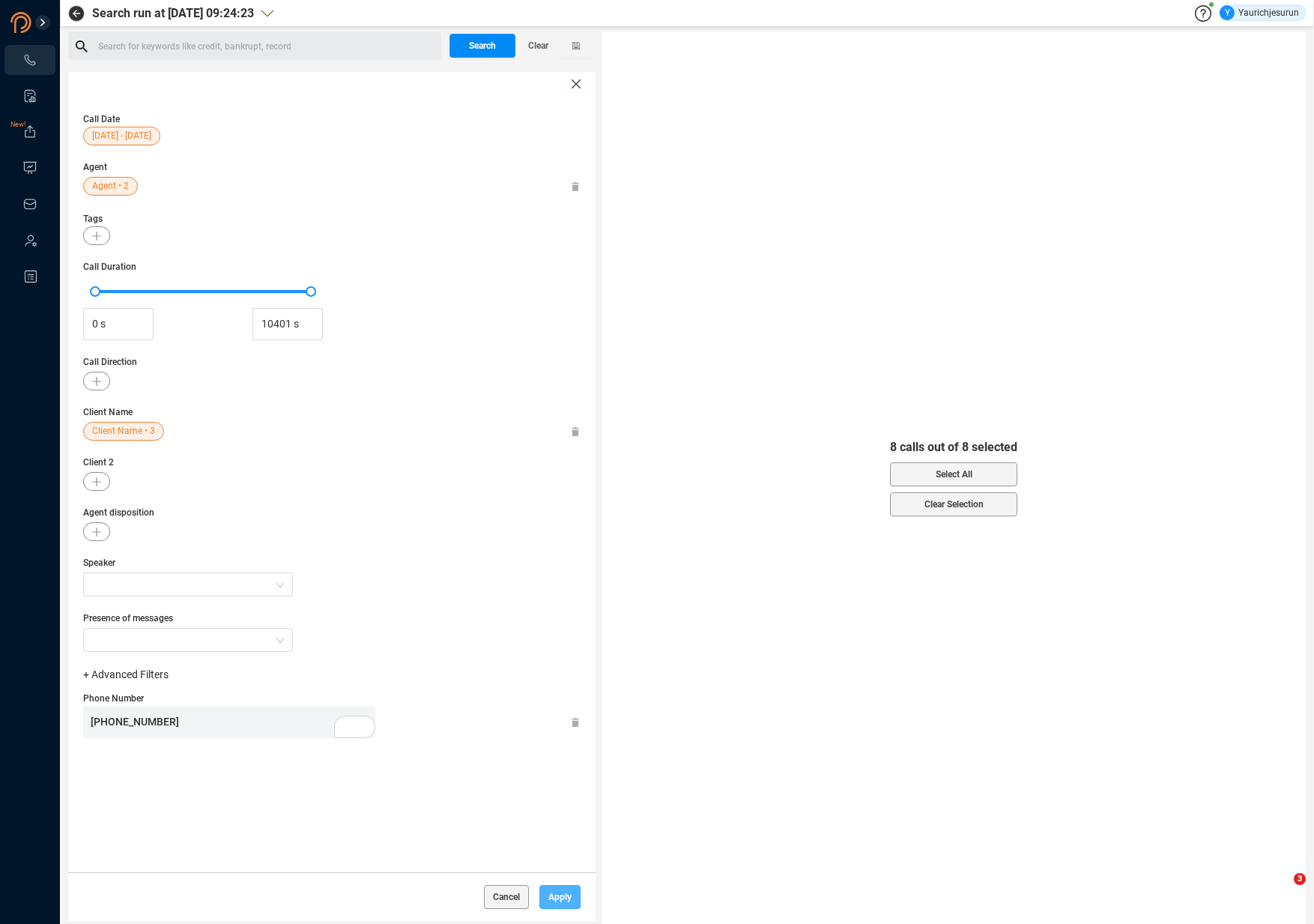
click at [563, 902] on span "Apply" at bounding box center [560, 897] width 24 height 24
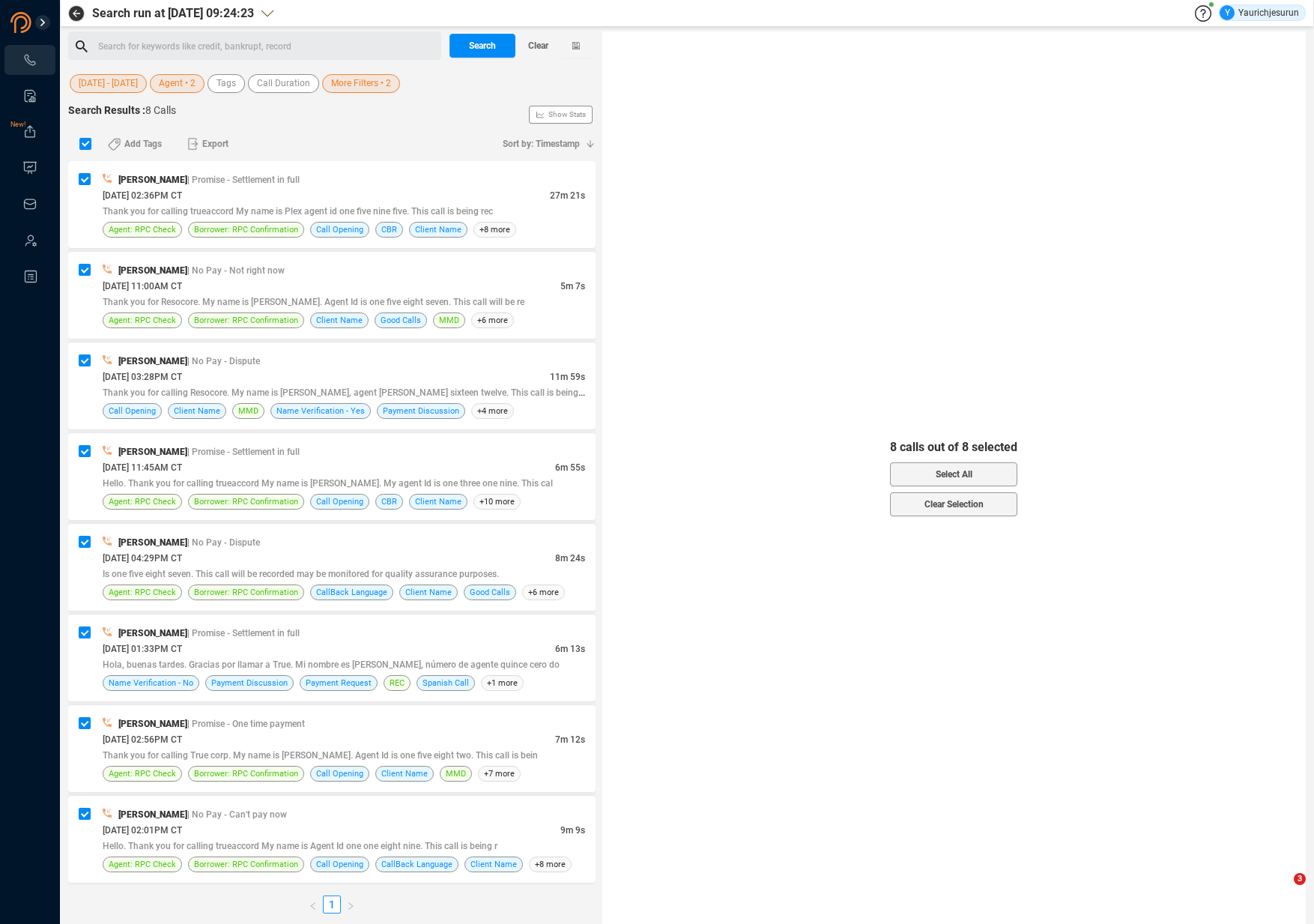
click at [119, 83] on span "[DATE] - [DATE]" at bounding box center [108, 83] width 59 height 19
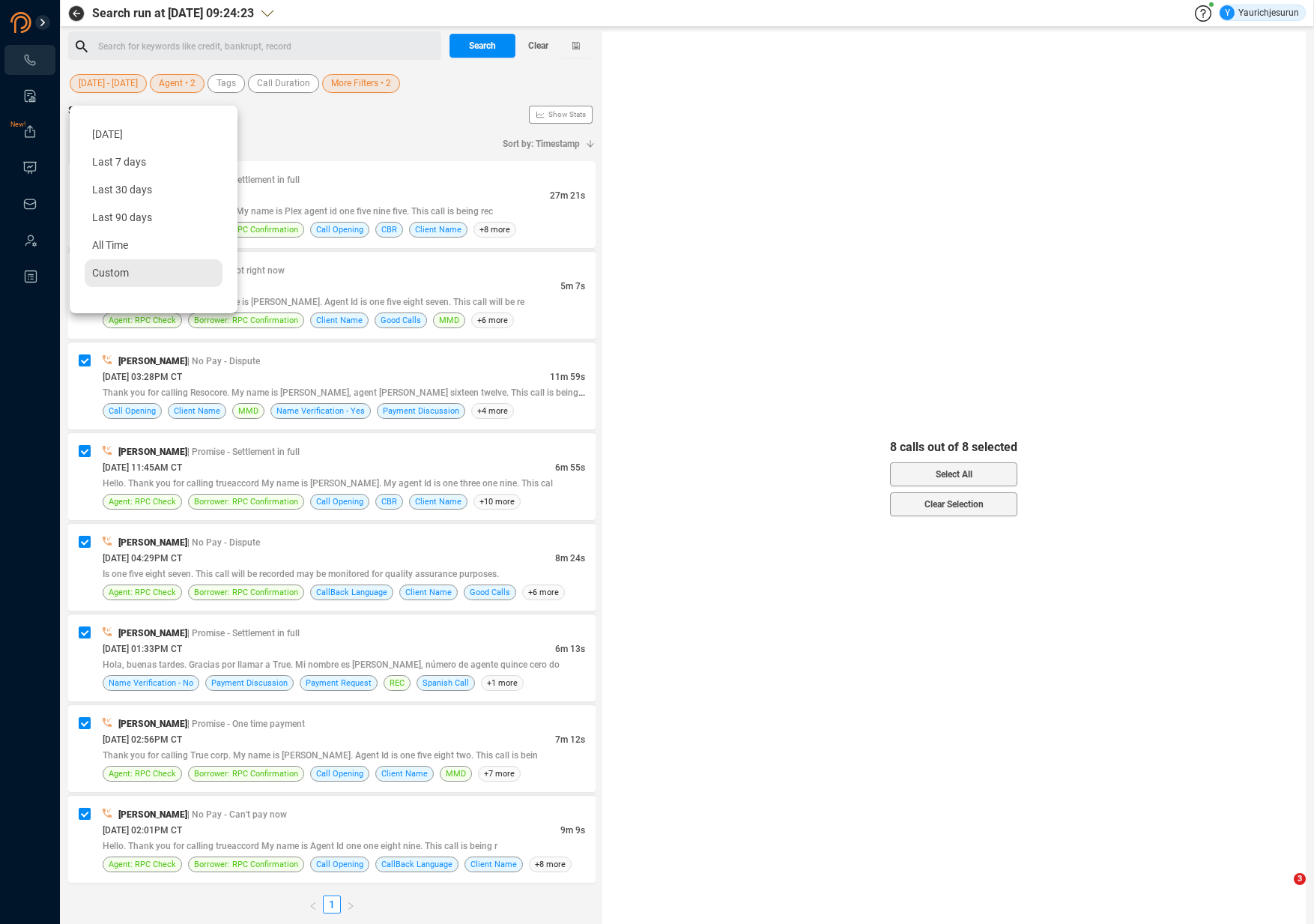
click at [124, 267] on span "Custom" at bounding box center [110, 272] width 36 height 12
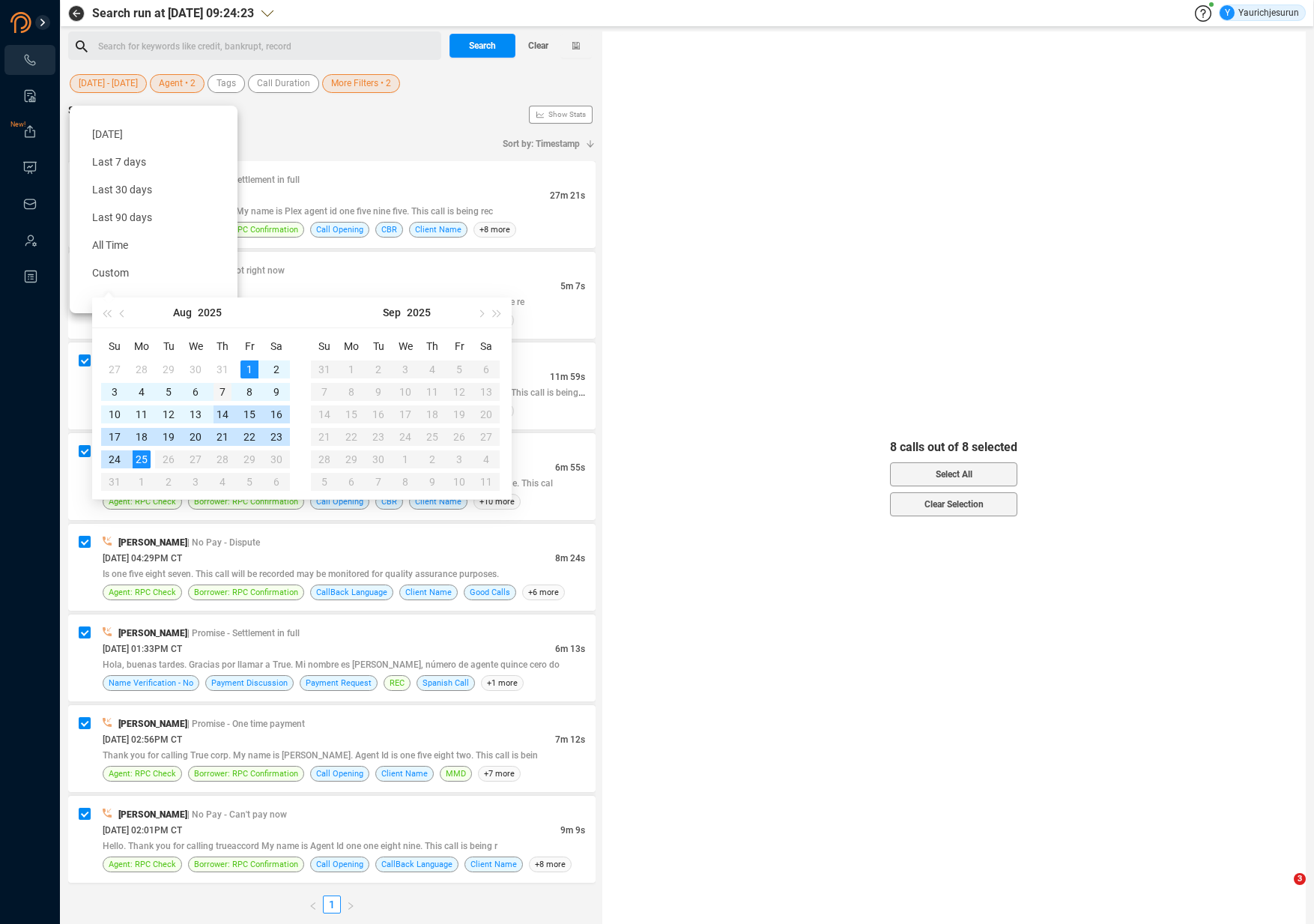
type input "[DATE]"
click at [222, 393] on div "7" at bounding box center [222, 392] width 18 height 18
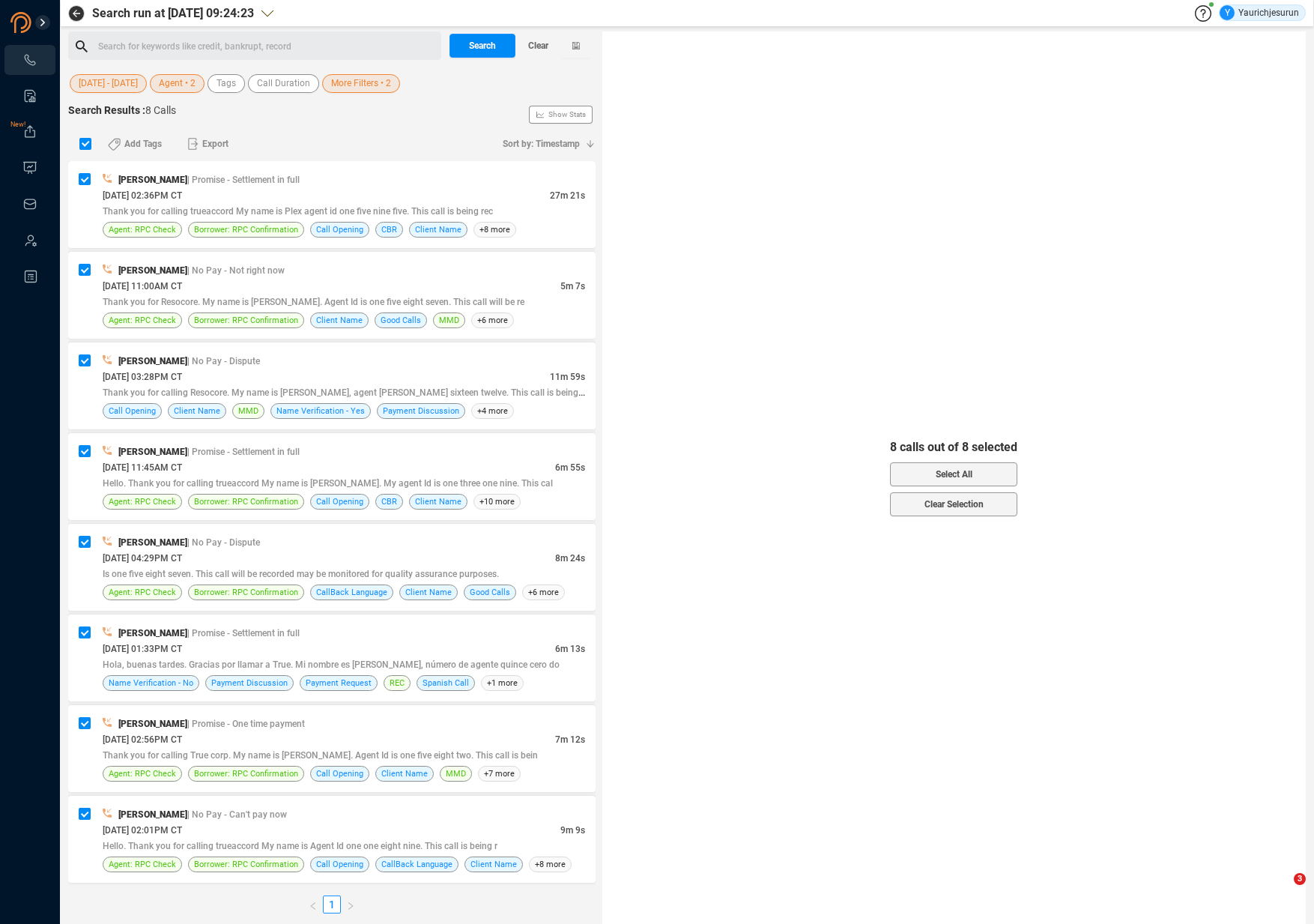
click at [131, 85] on span "[DATE] - [DATE]" at bounding box center [108, 83] width 59 height 19
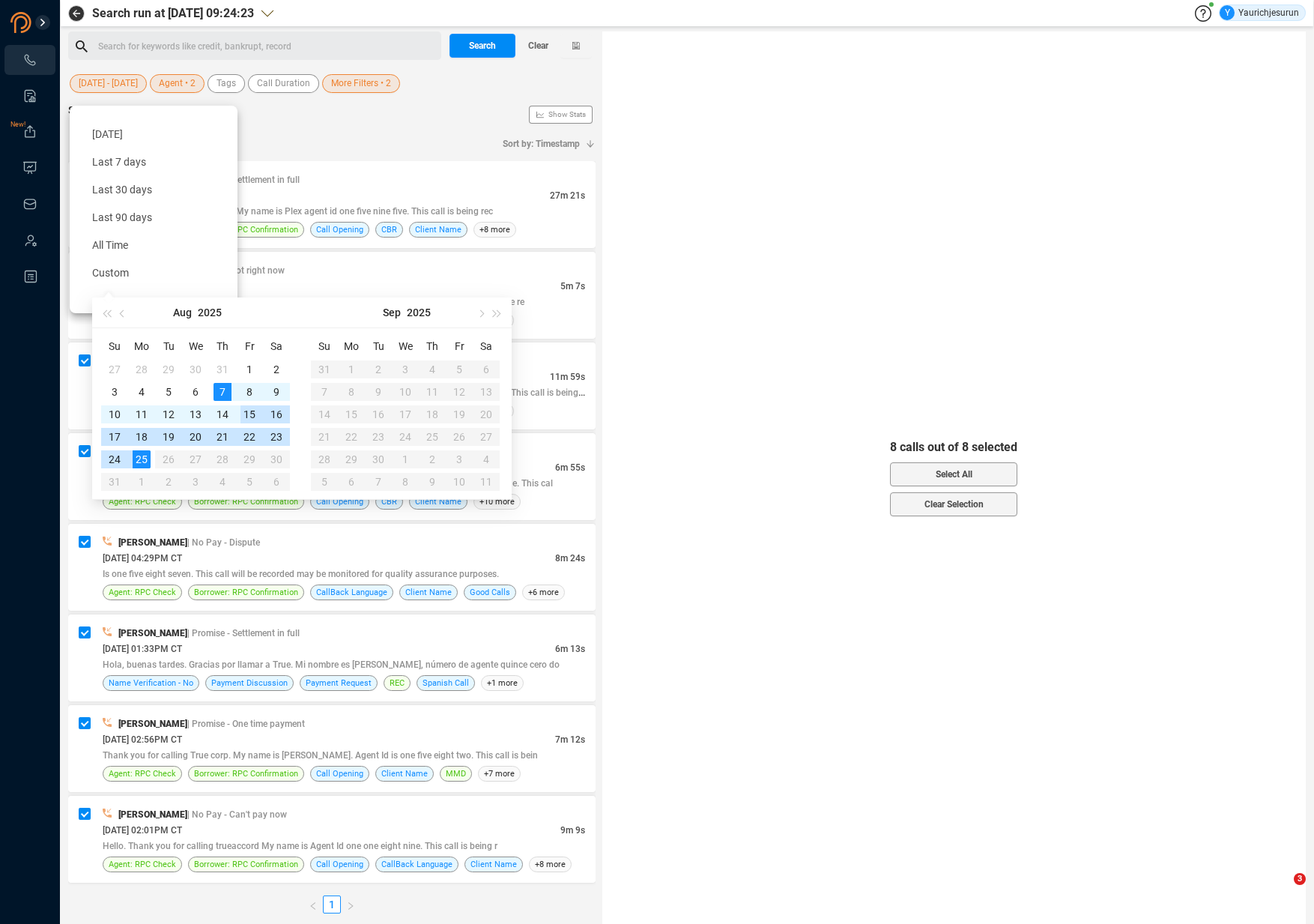
type input "[DATE]"
click at [219, 387] on div "7" at bounding box center [222, 392] width 18 height 18
type input "[DATE]"
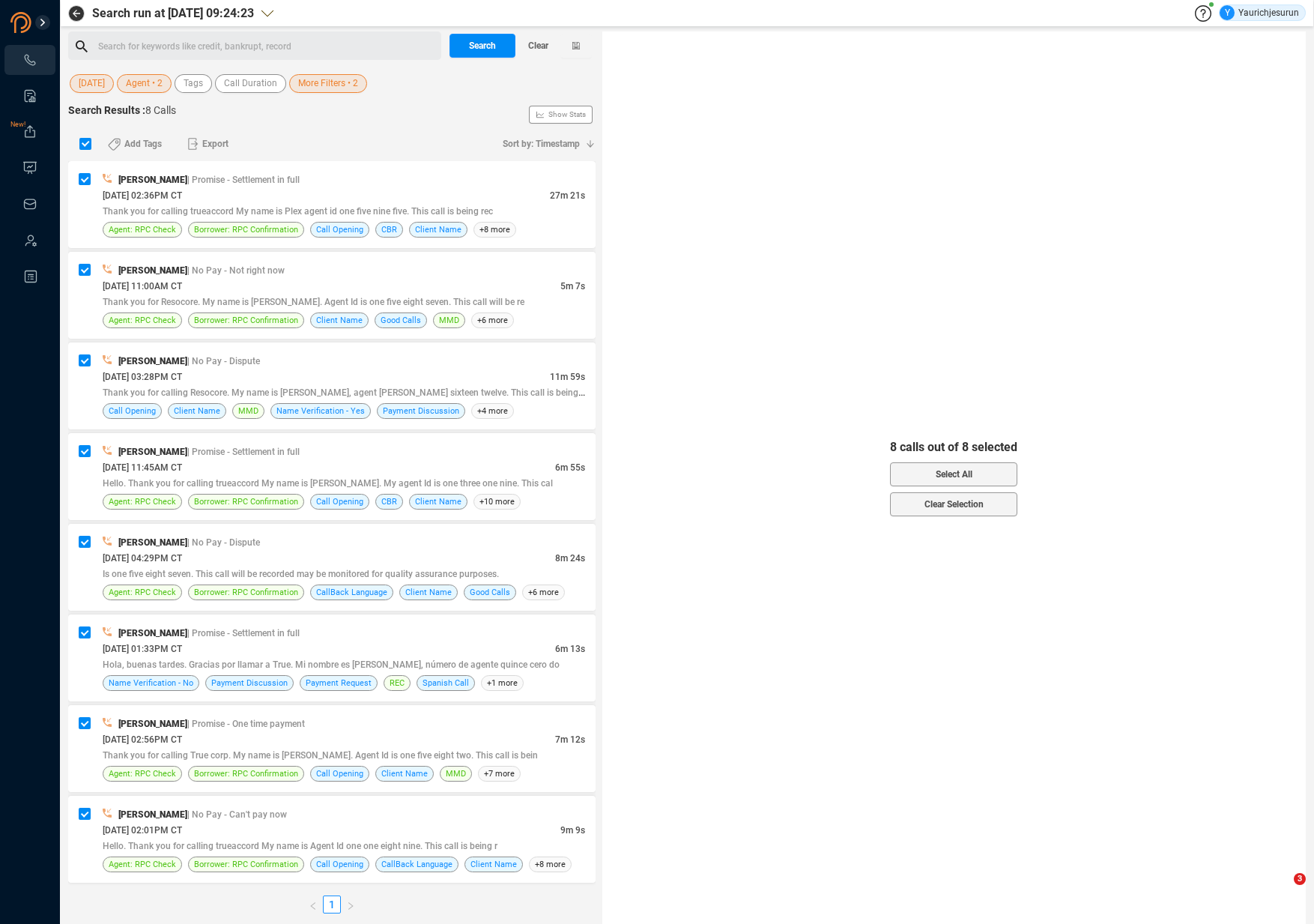
click at [413, 94] on div "[DATE] Agent • 2 Tags Call Duration More Filters • 2" at bounding box center [332, 83] width 527 height 24
click at [472, 54] on span "Search" at bounding box center [483, 45] width 27 height 24
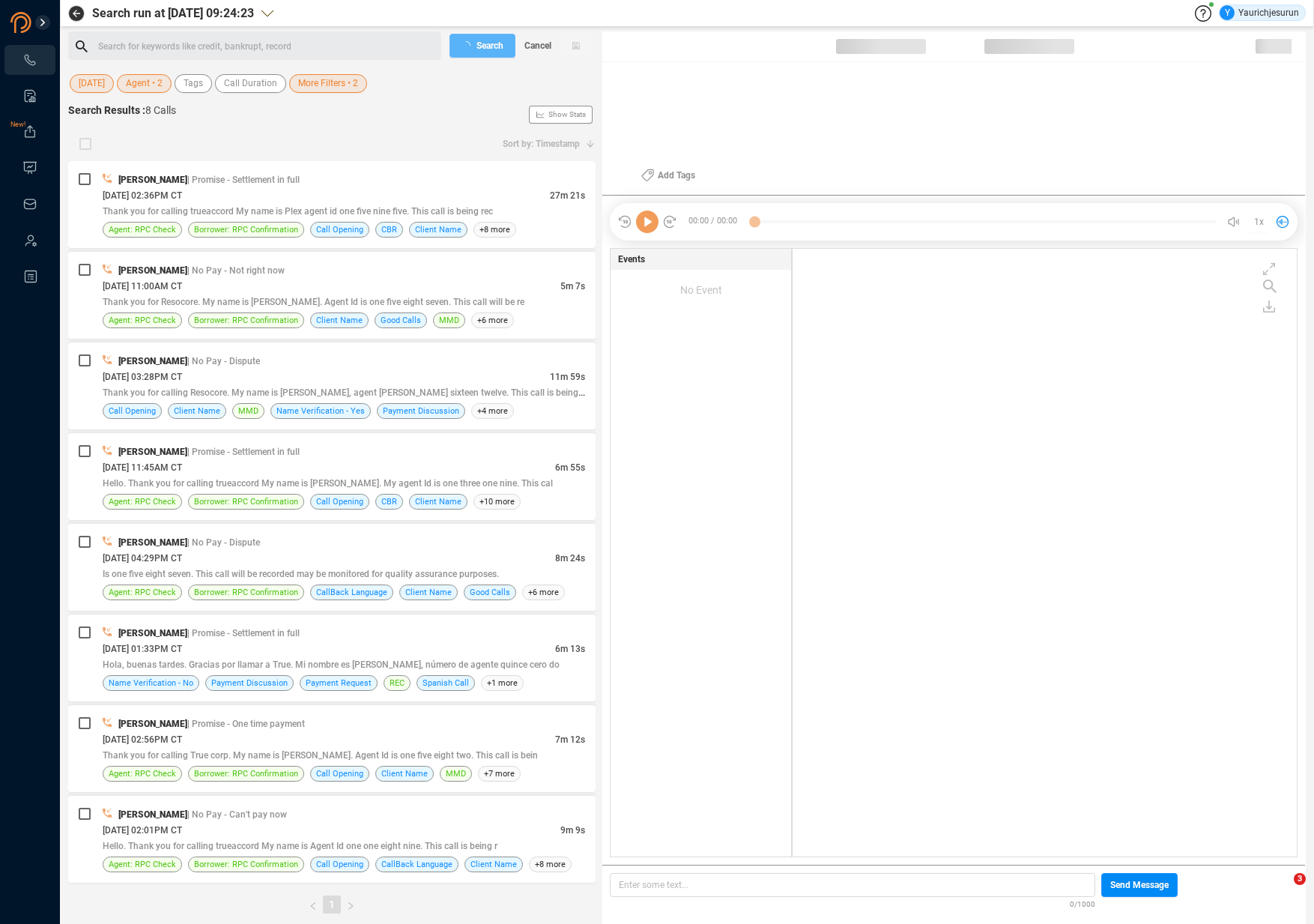
scroll to position [605, 497]
checkbox input "true"
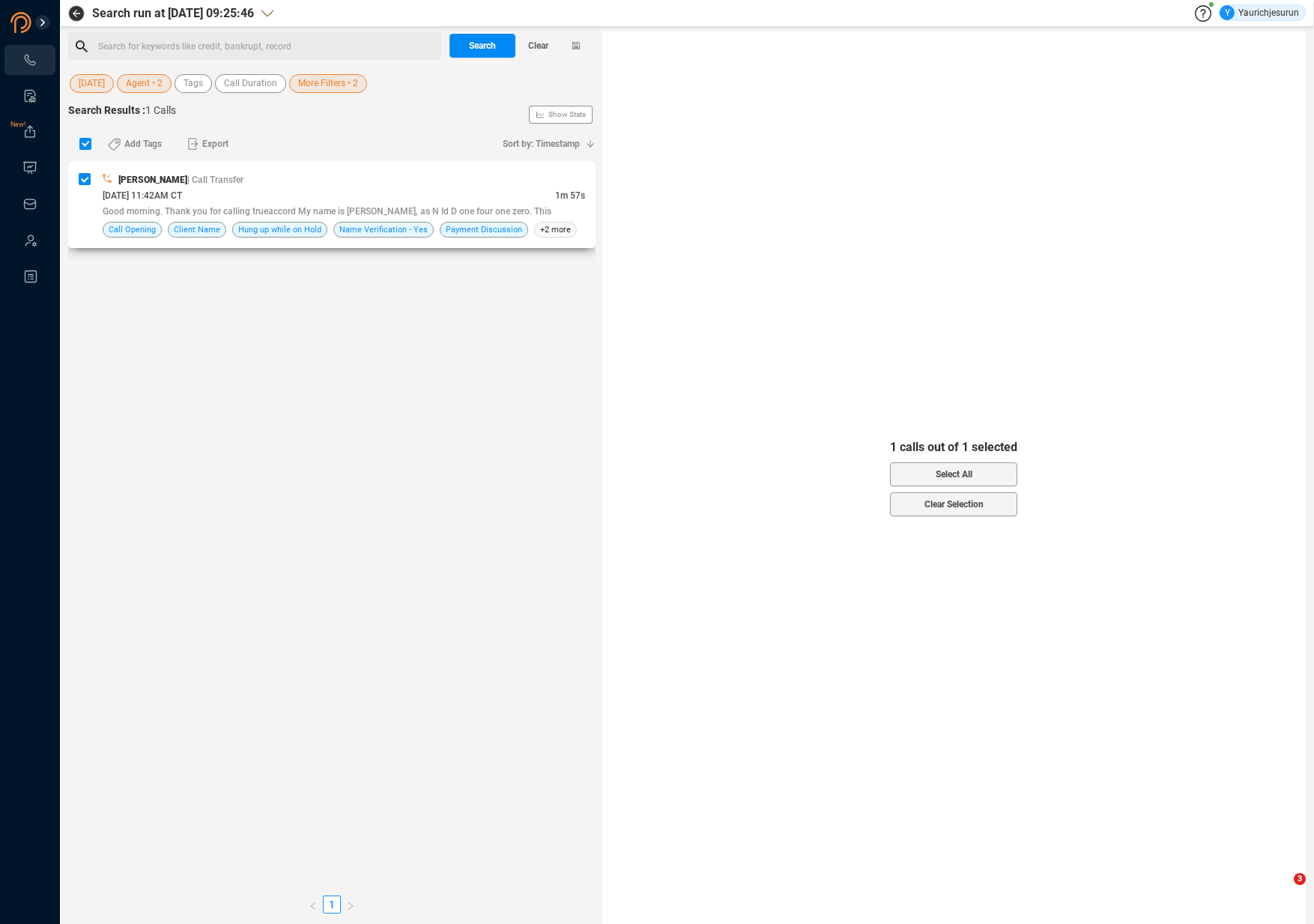
click at [332, 182] on div "[PERSON_NAME] | Call Transfer" at bounding box center [344, 179] width 482 height 16
checkbox input "false"
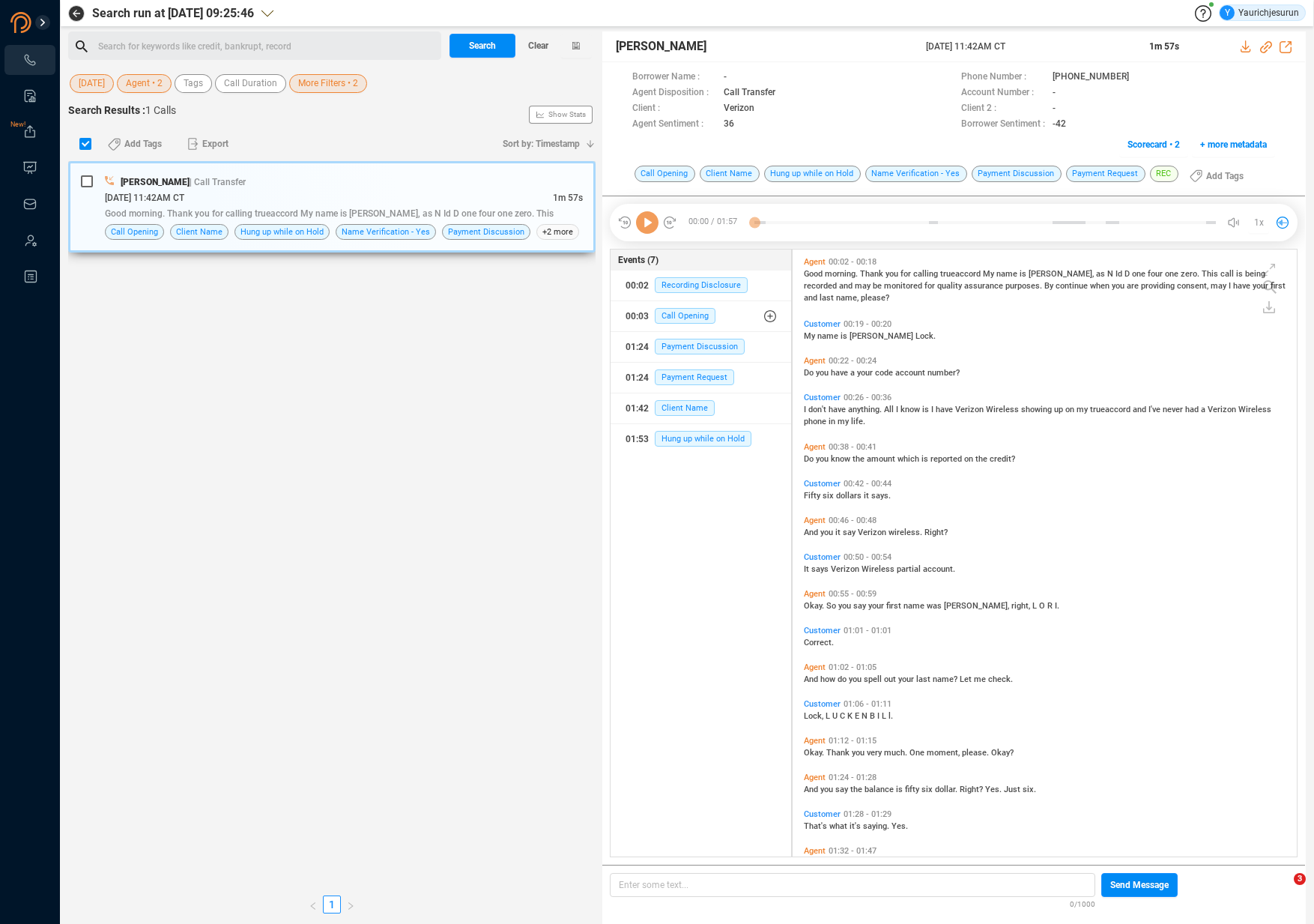
scroll to position [604, 497]
